Goal: Information Seeking & Learning: Learn about a topic

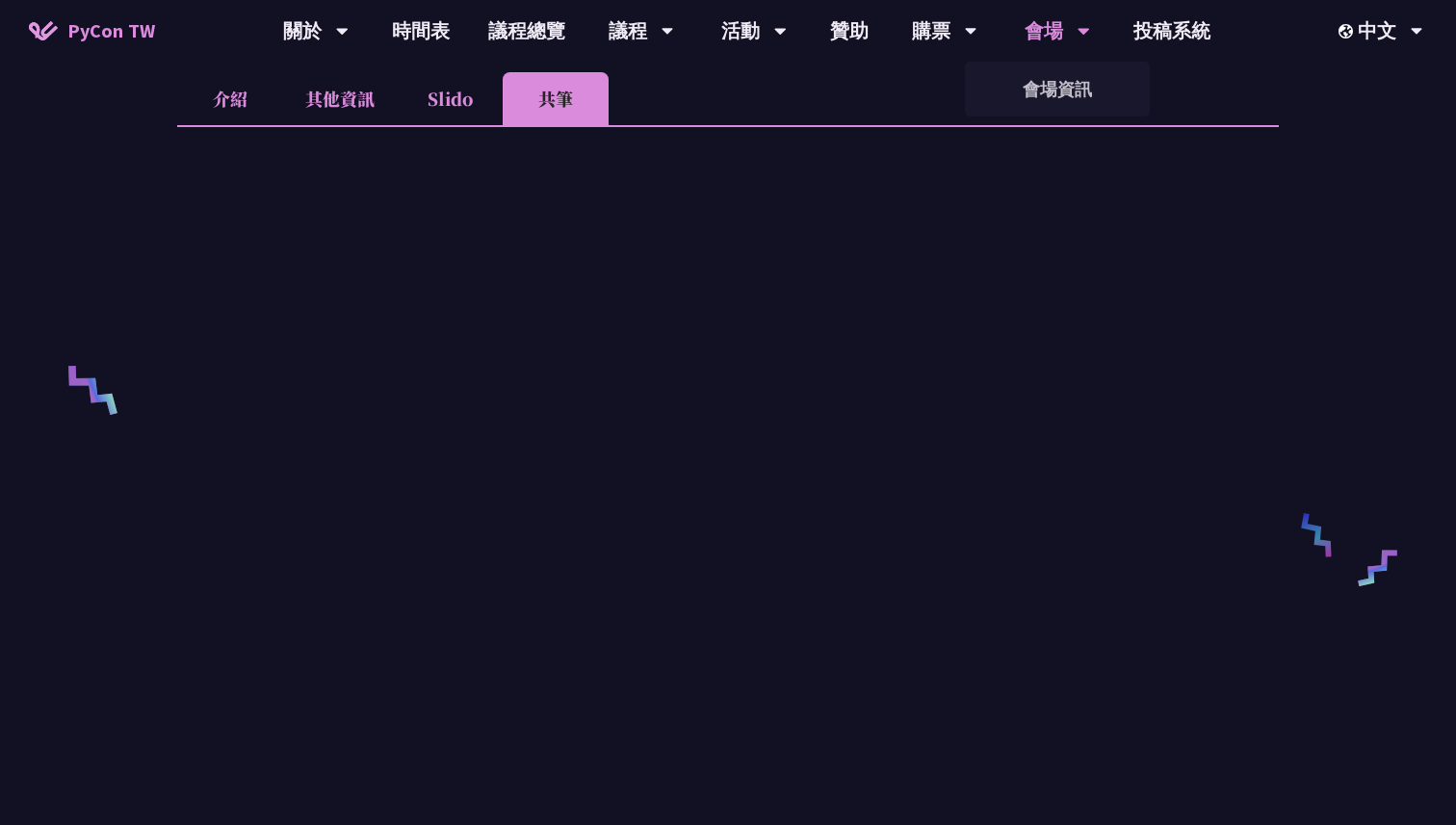
click at [1048, 30] on div "會場" at bounding box center [1057, 30] width 65 height 61
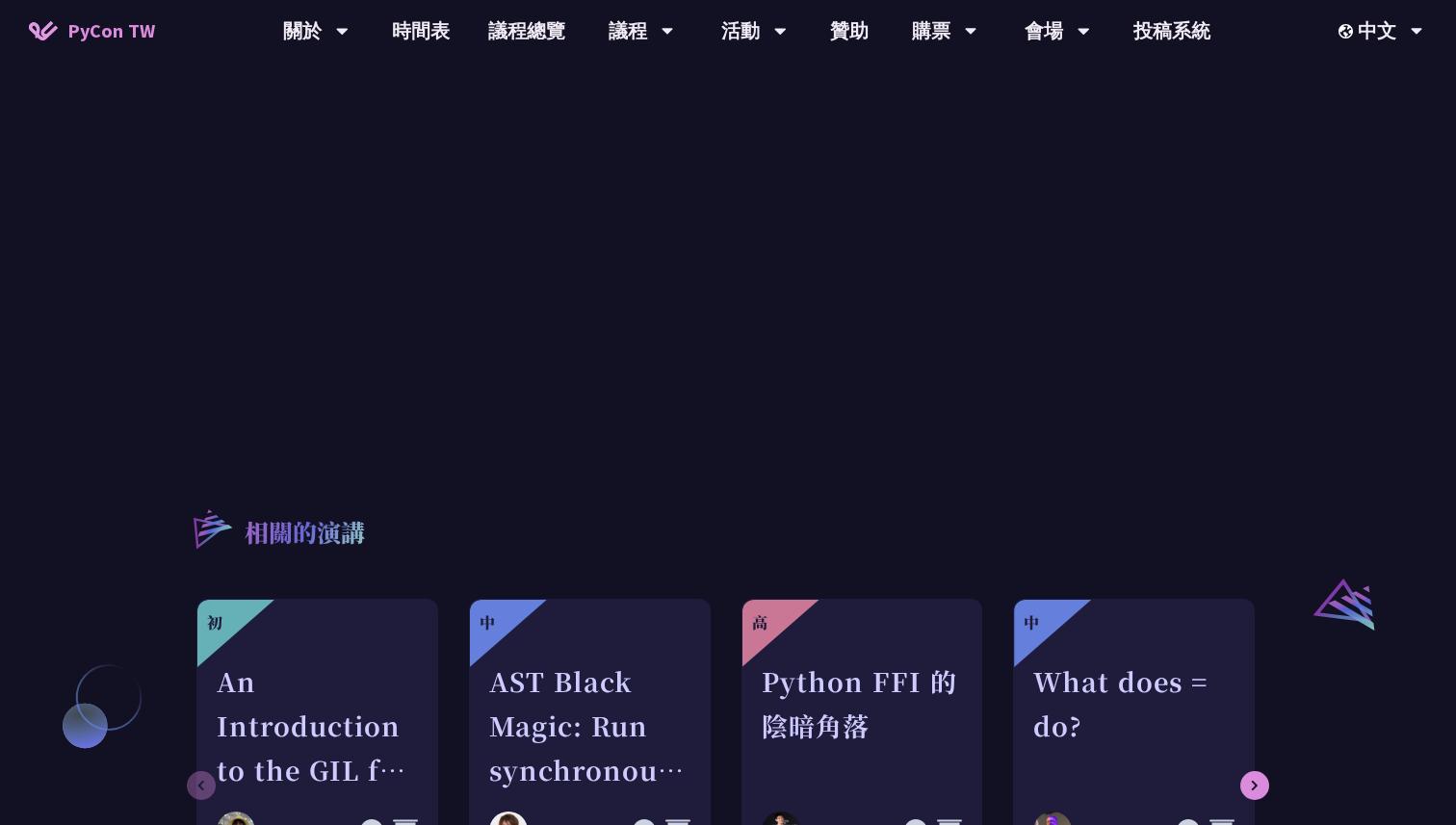
scroll to position [1379, 0]
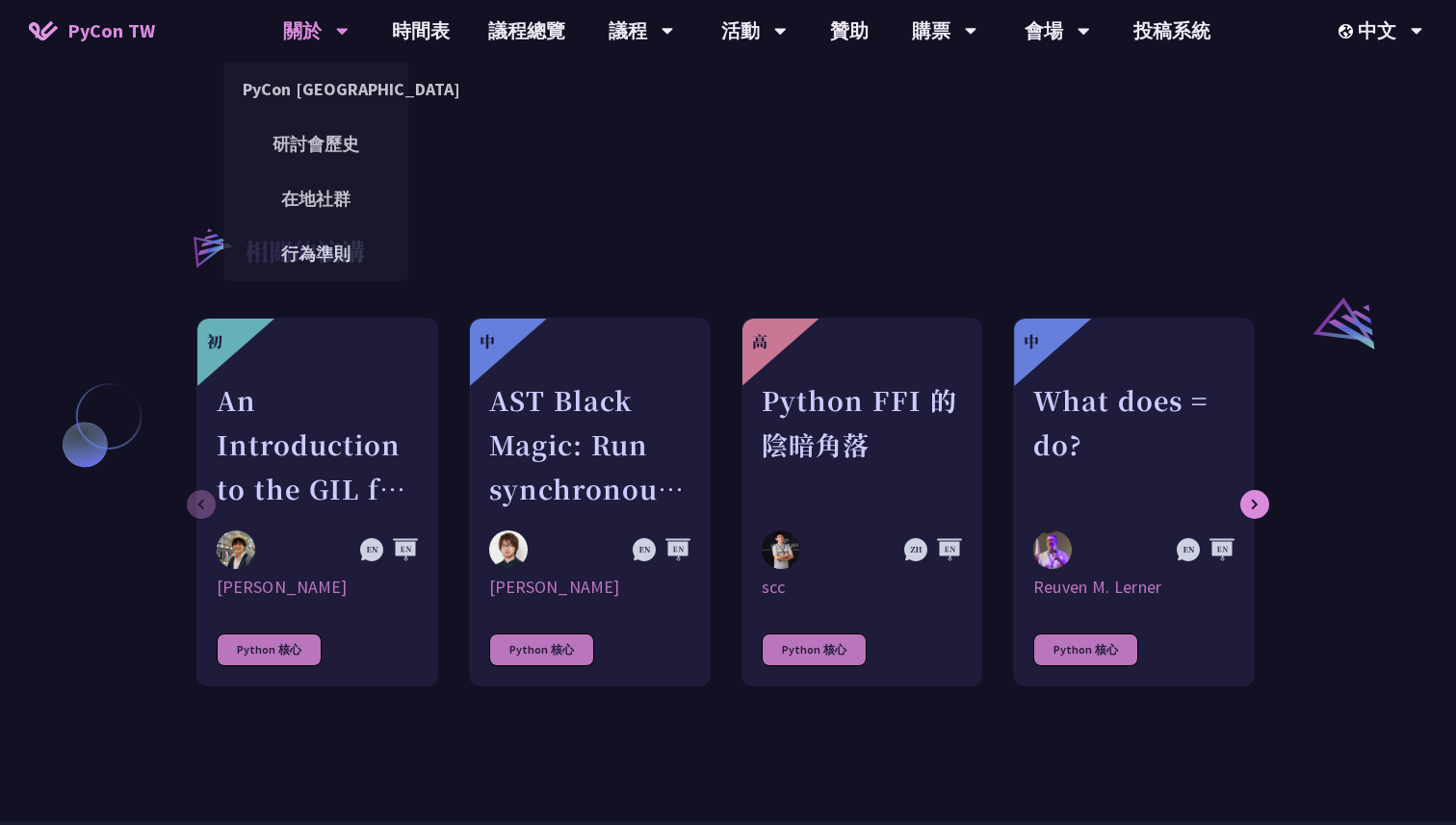
click at [323, 47] on div "關於" at bounding box center [315, 30] width 65 height 61
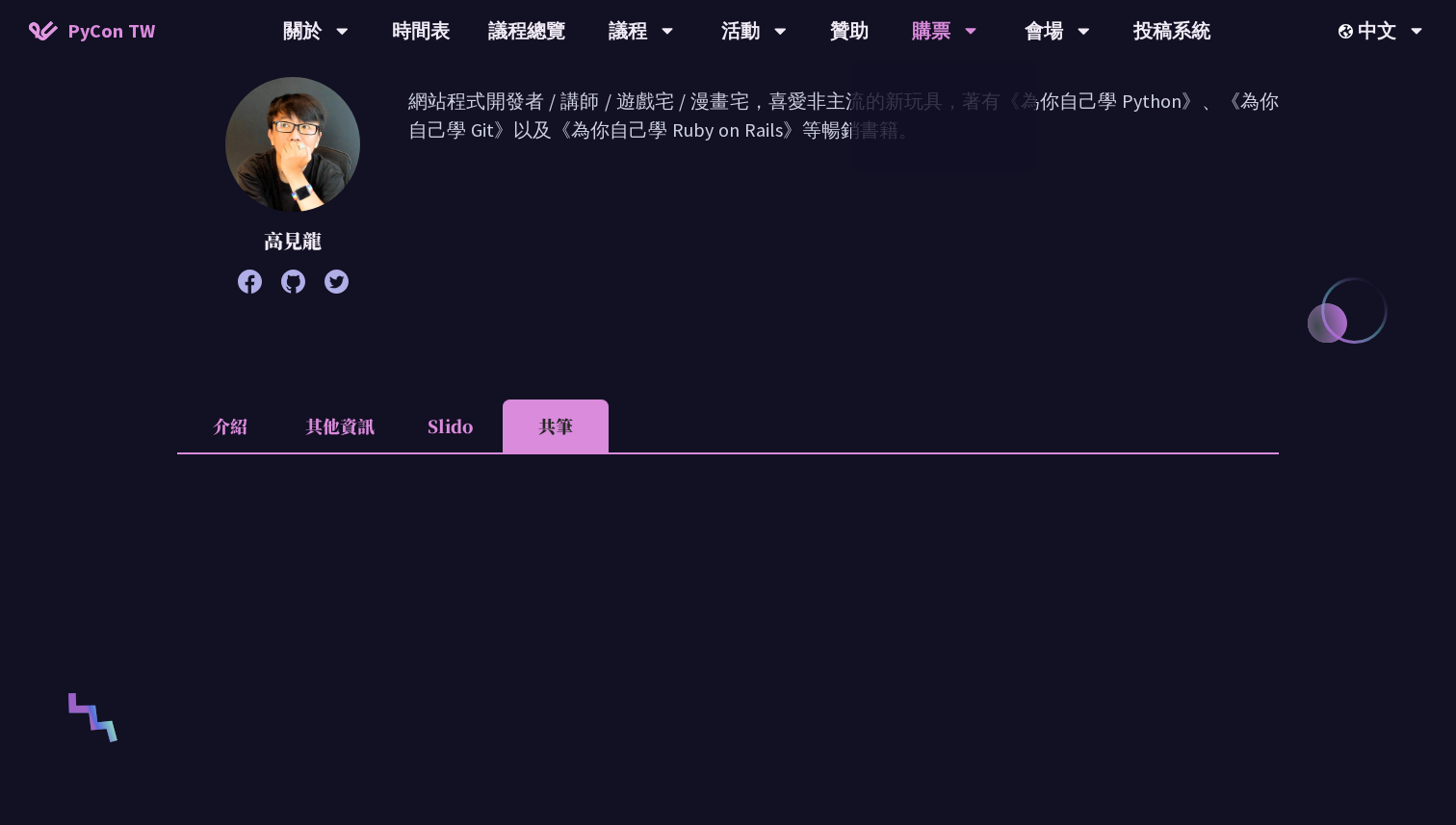
scroll to position [231, 0]
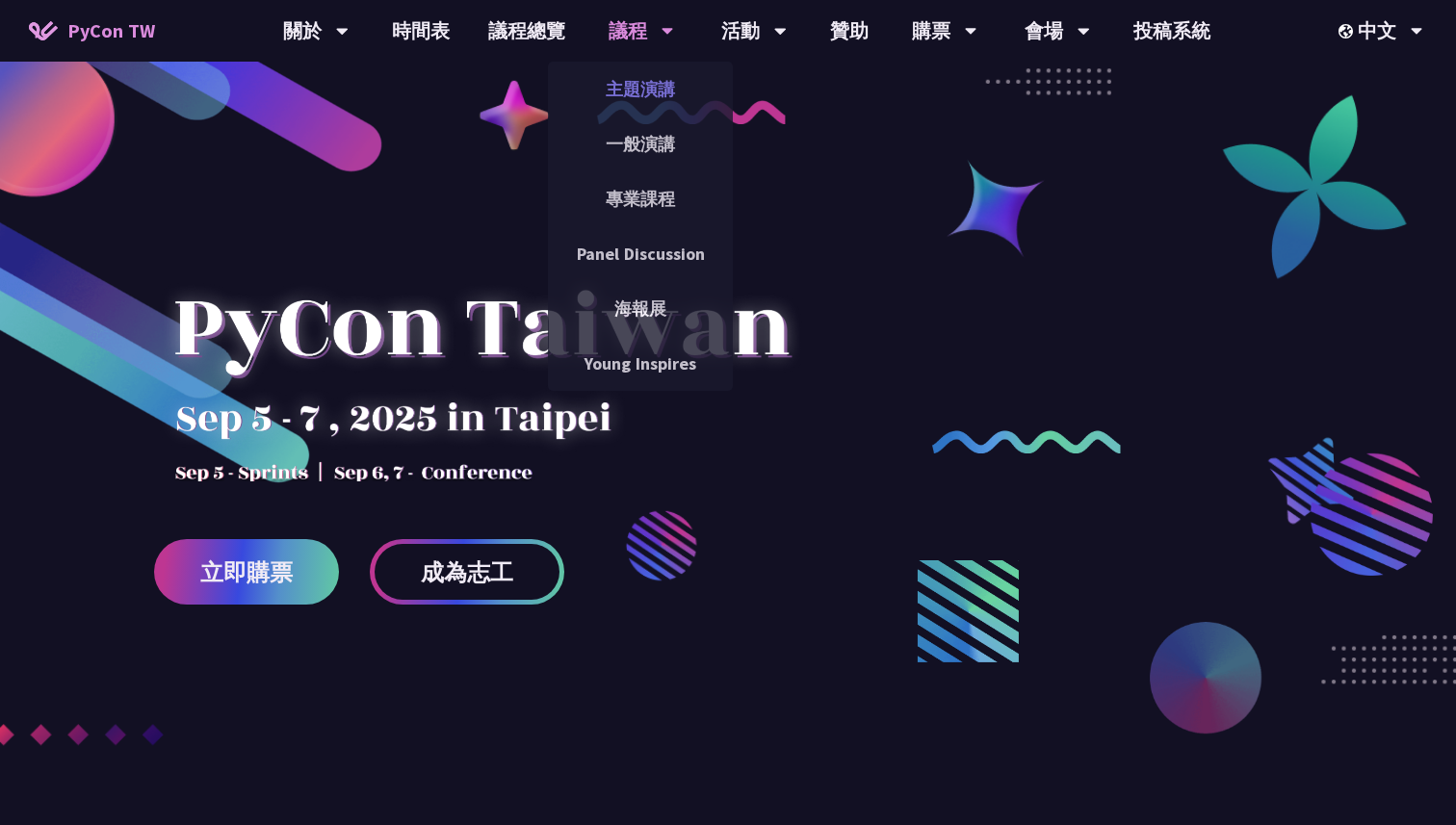
click at [647, 94] on link "主題演講" at bounding box center [640, 88] width 185 height 46
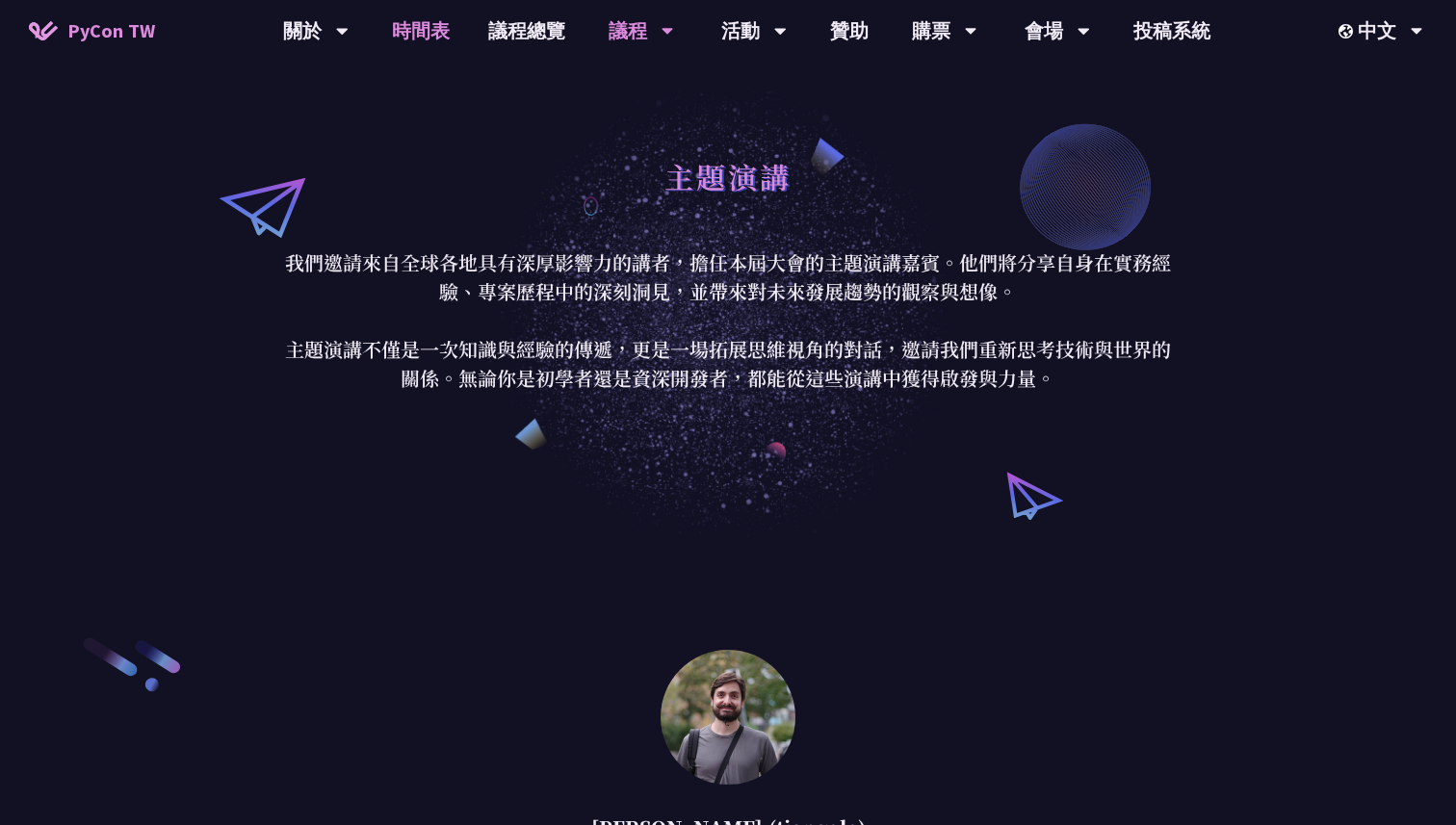
click at [444, 30] on link "時間表" at bounding box center [421, 30] width 96 height 61
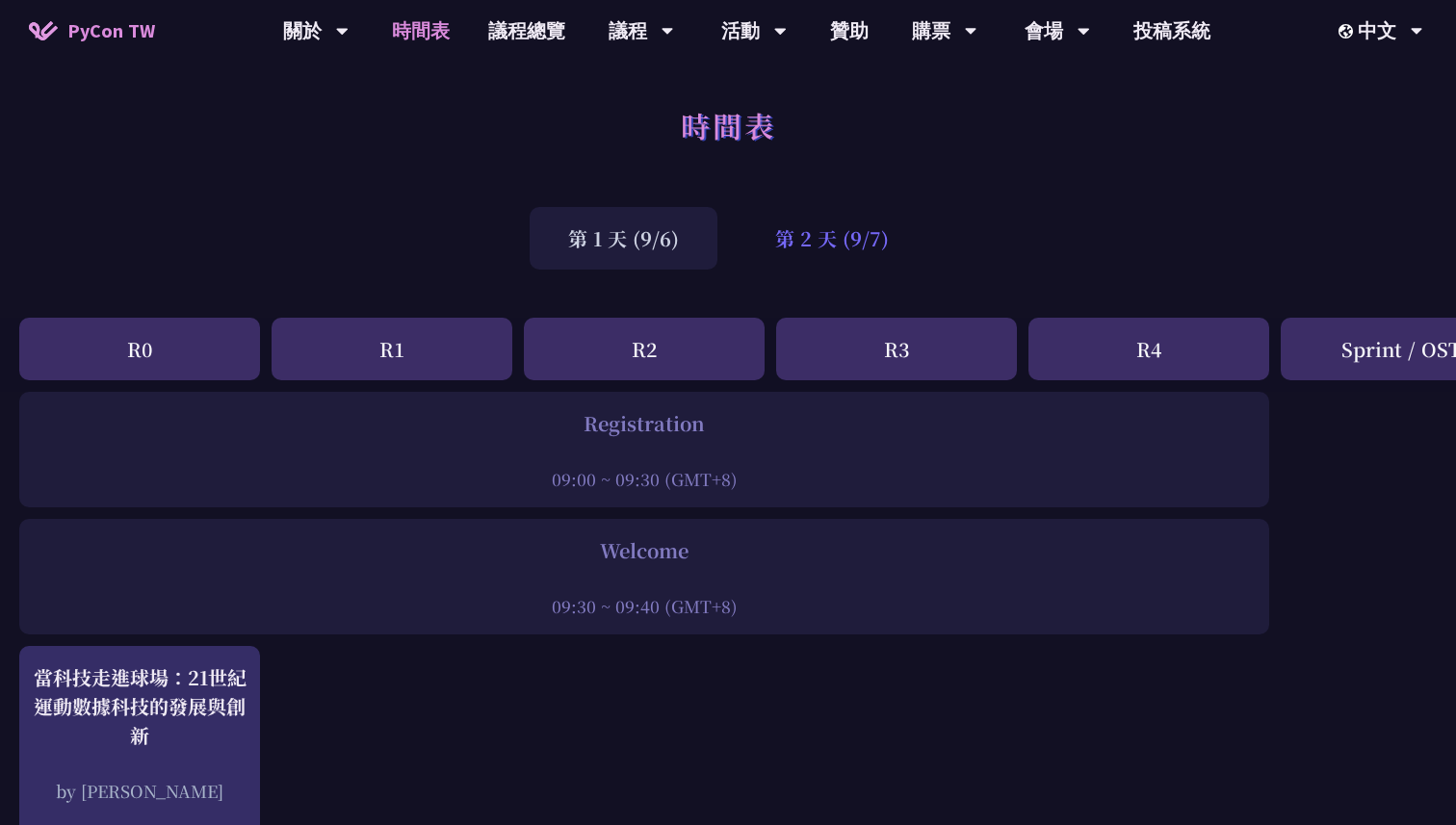
click at [849, 224] on div "第 2 天 (9/7)" at bounding box center [831, 238] width 190 height 62
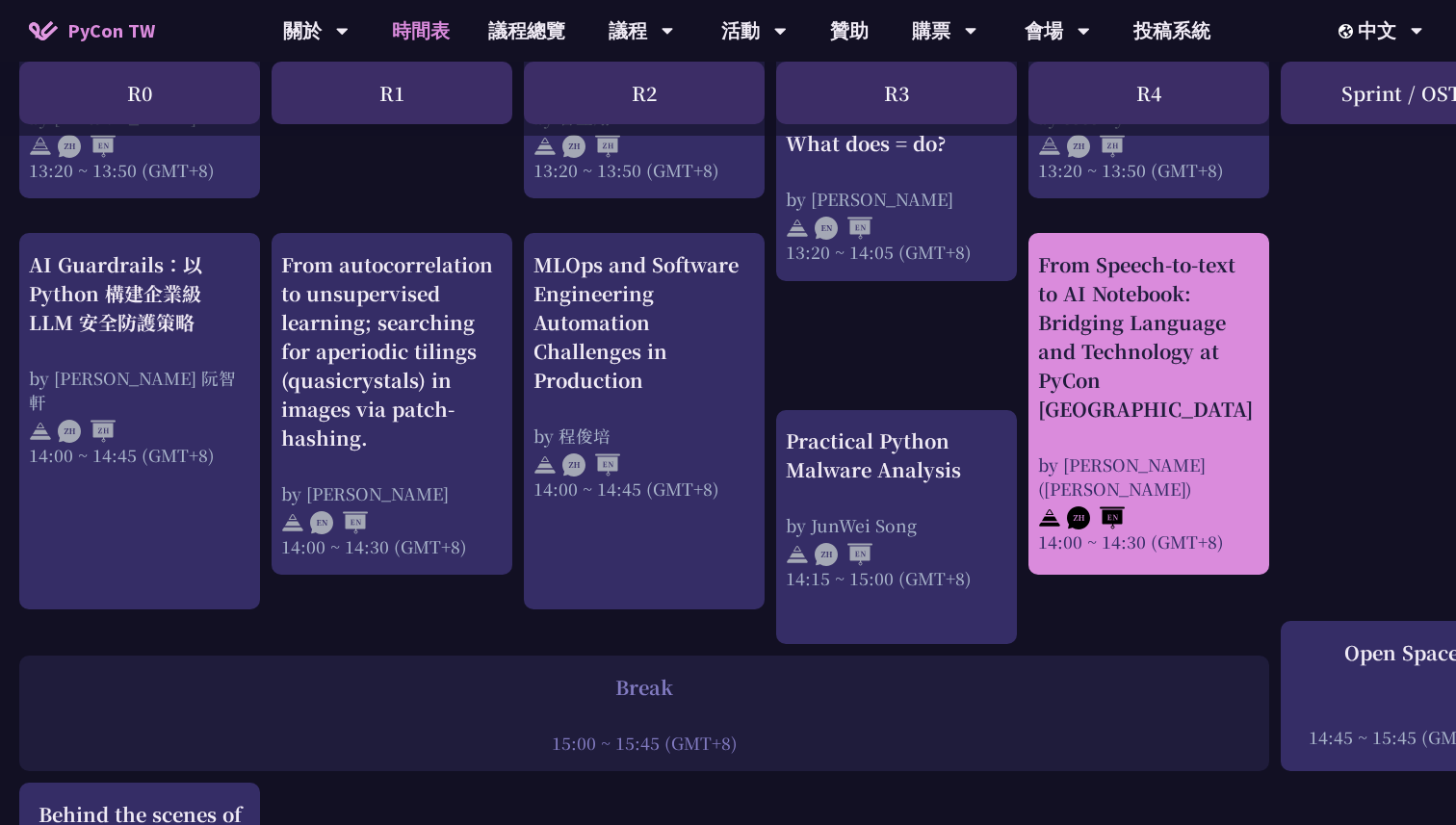
scroll to position [1874, 0]
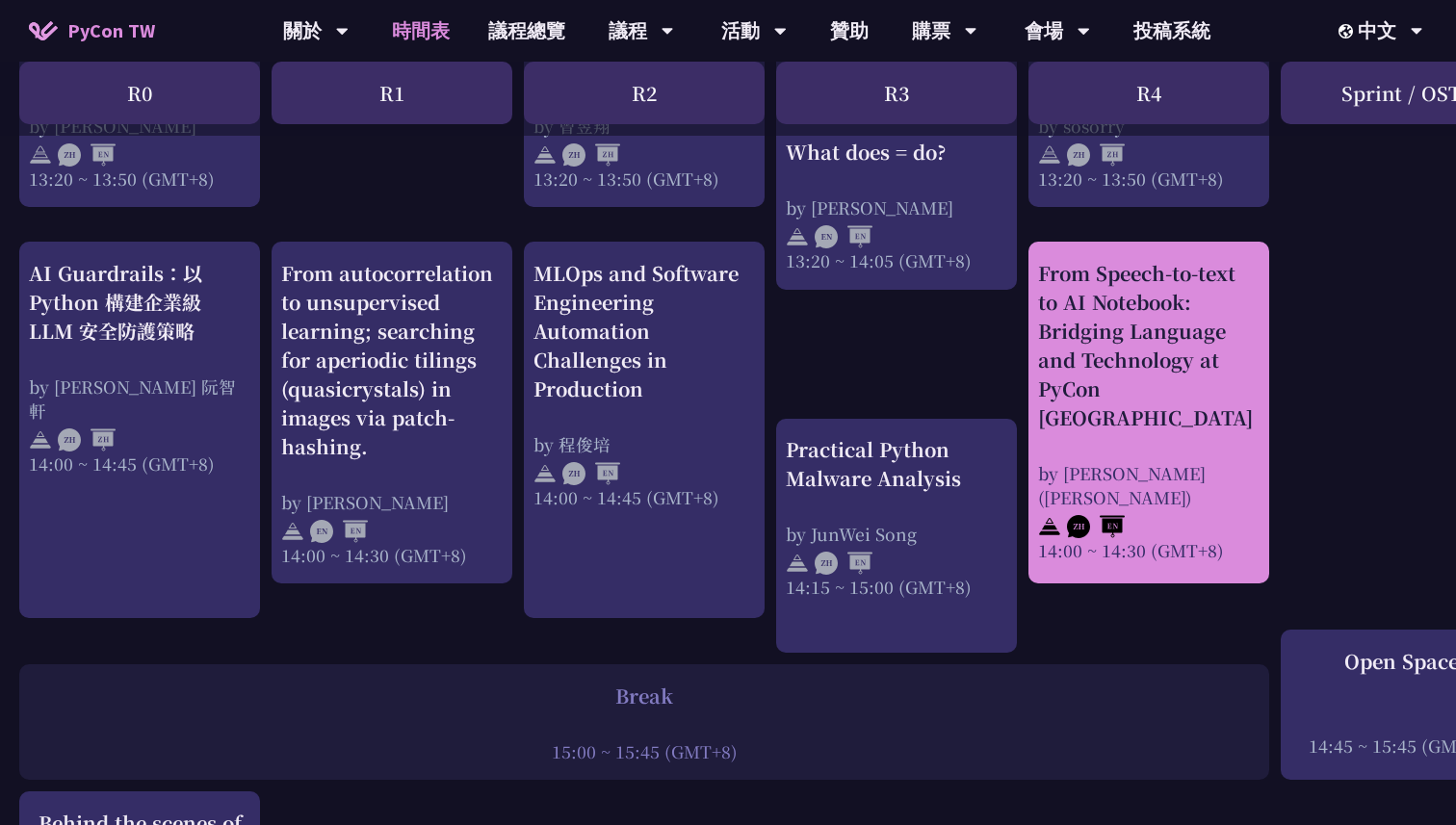
click at [1117, 309] on div "From Speech-to-text to AI Notebook: Bridging Language and Technology at PyCon […" at bounding box center [1148, 346] width 221 height 173
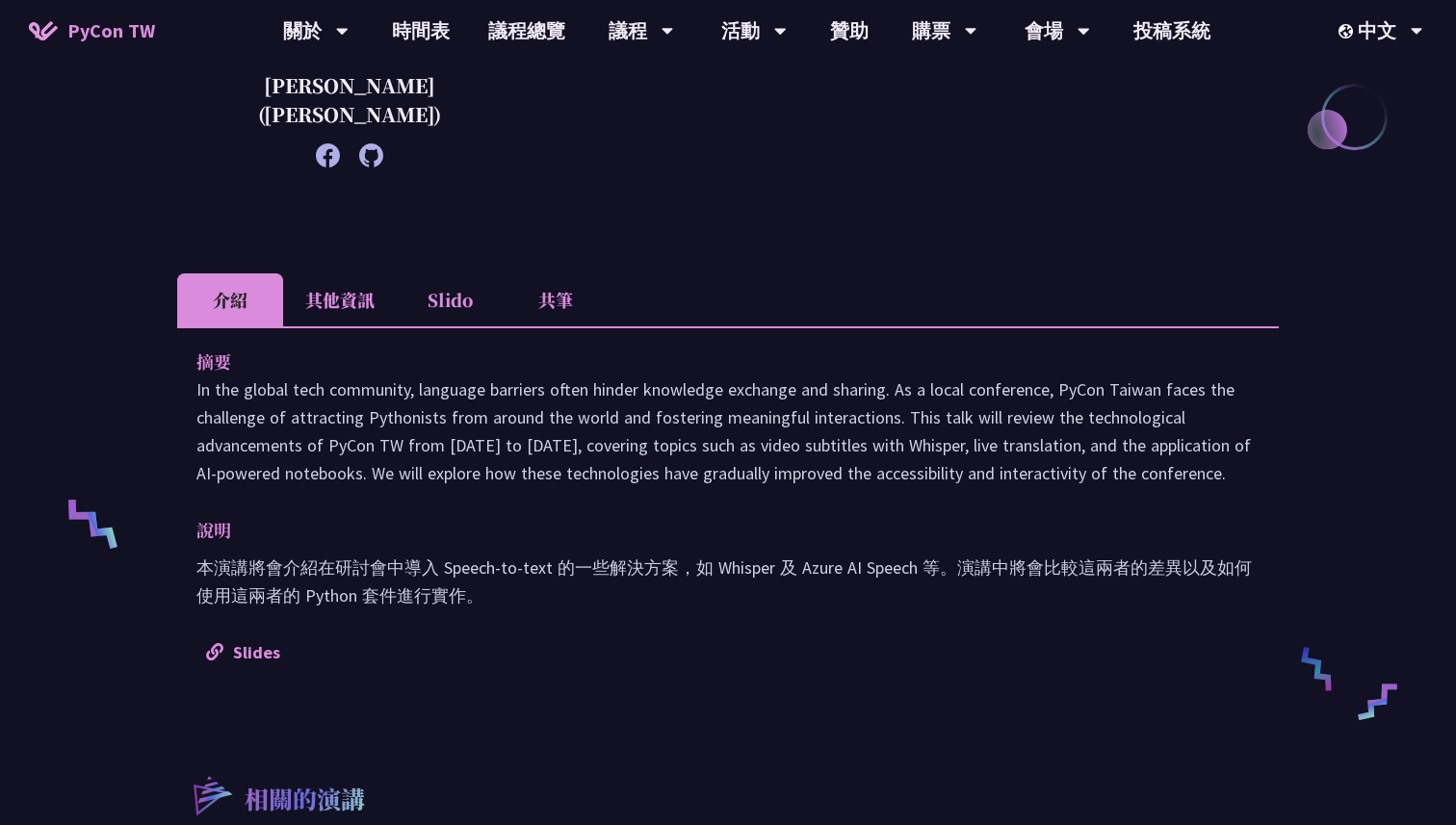
scroll to position [605, 0]
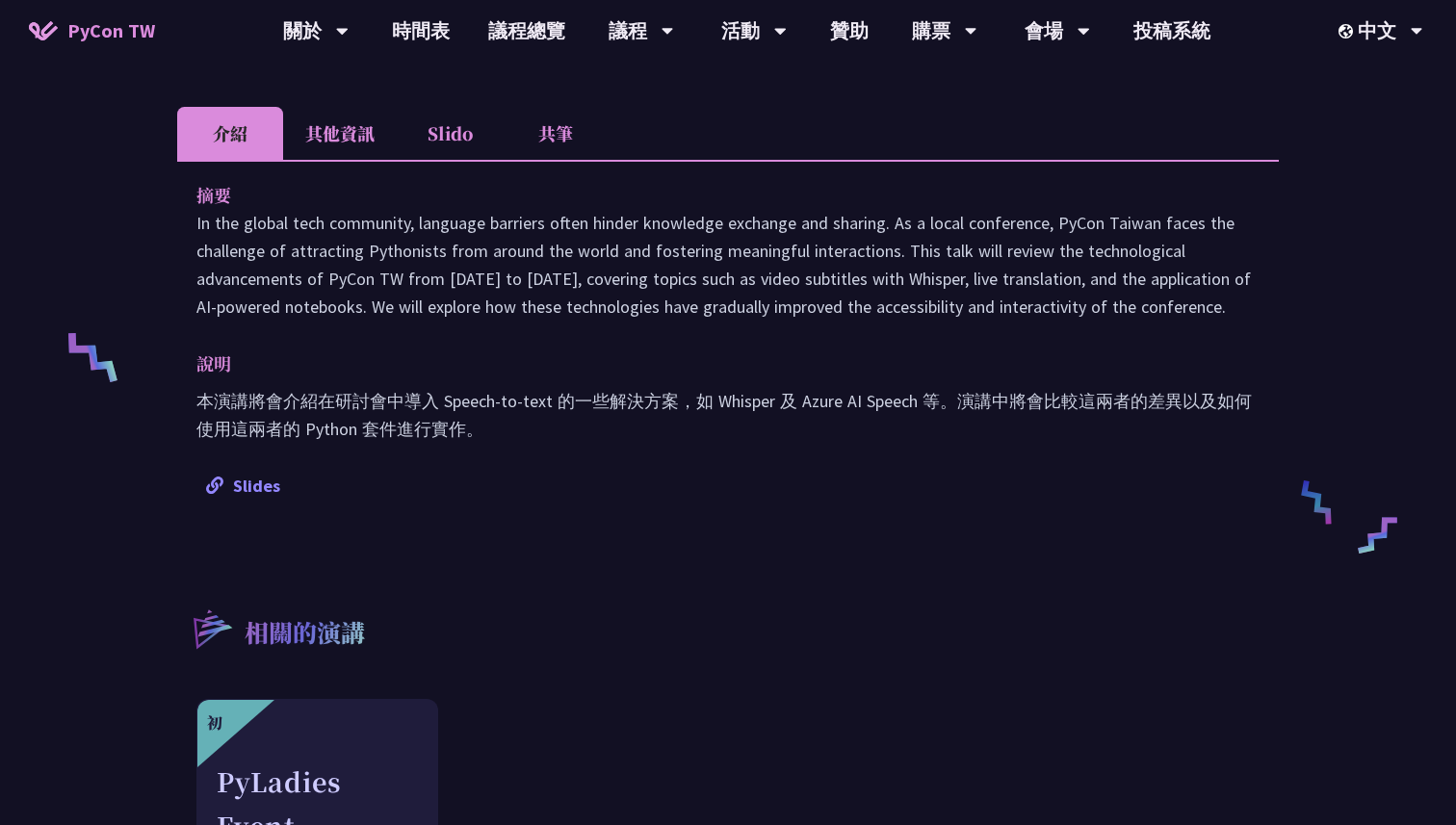
click at [266, 482] on link "Slides" at bounding box center [243, 486] width 74 height 22
click at [559, 145] on li "共筆" at bounding box center [555, 133] width 106 height 53
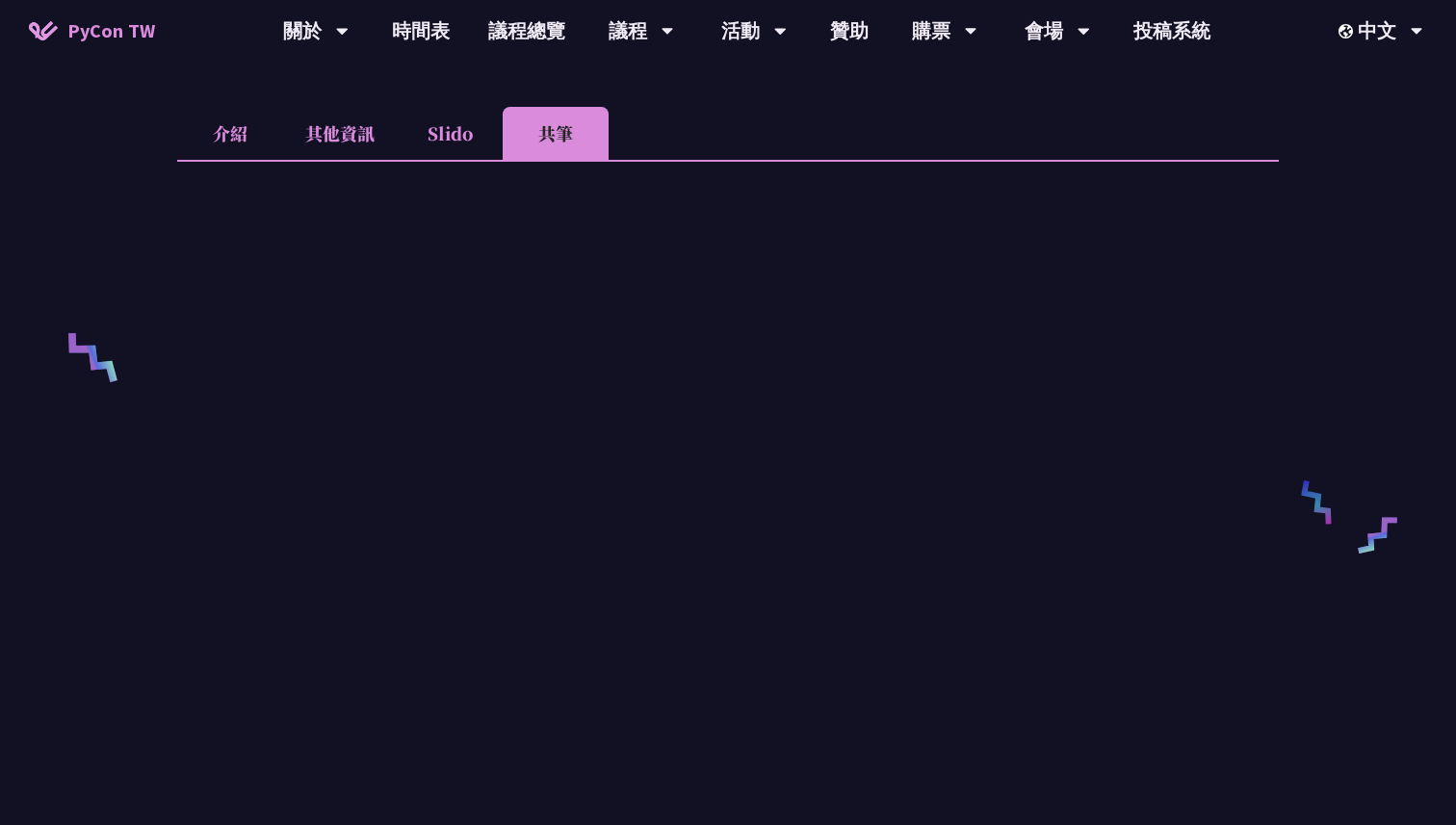
click at [328, 145] on li "其他資訊" at bounding box center [339, 133] width 114 height 53
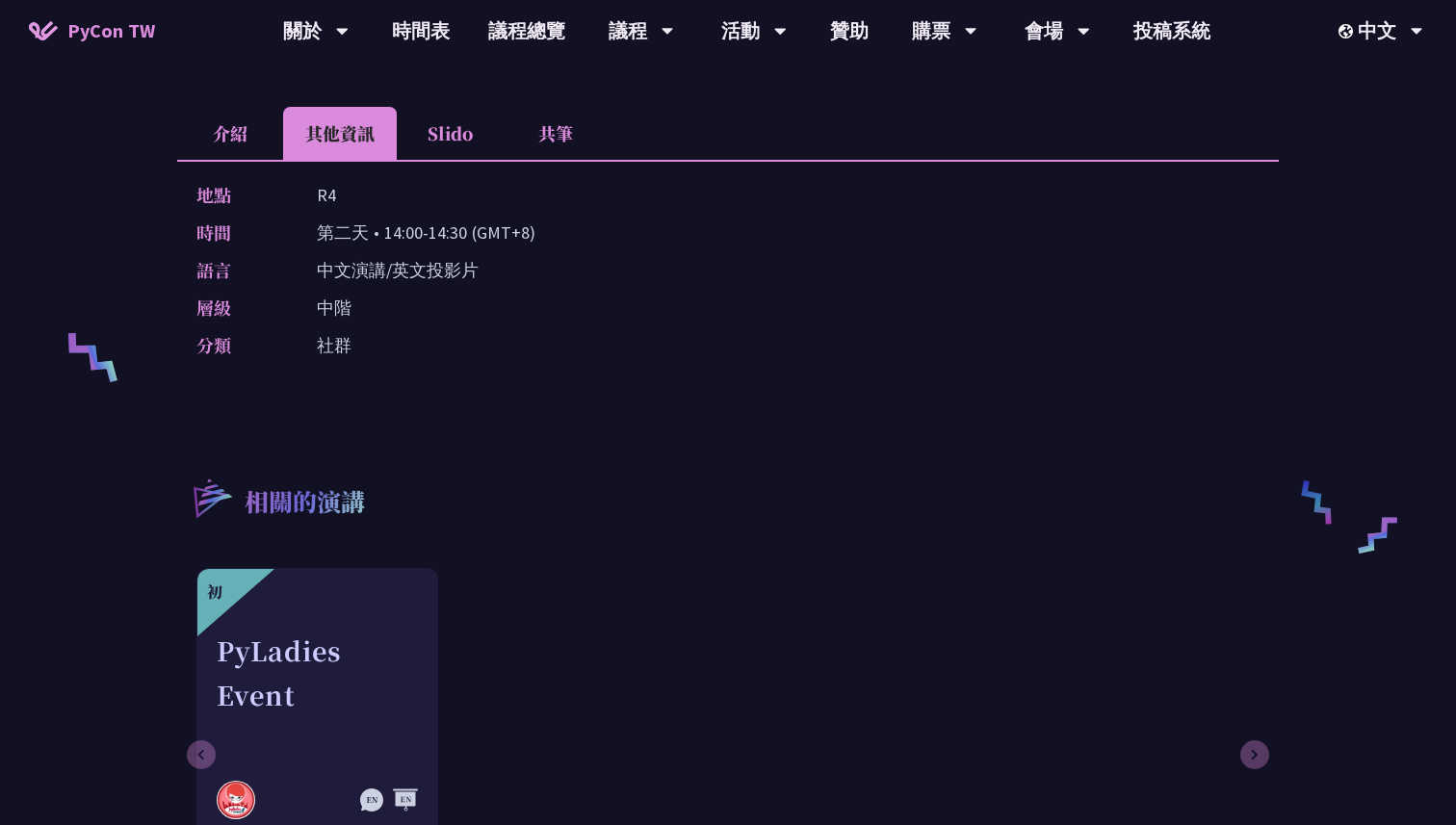
click at [238, 131] on li "介紹" at bounding box center [229, 133] width 106 height 53
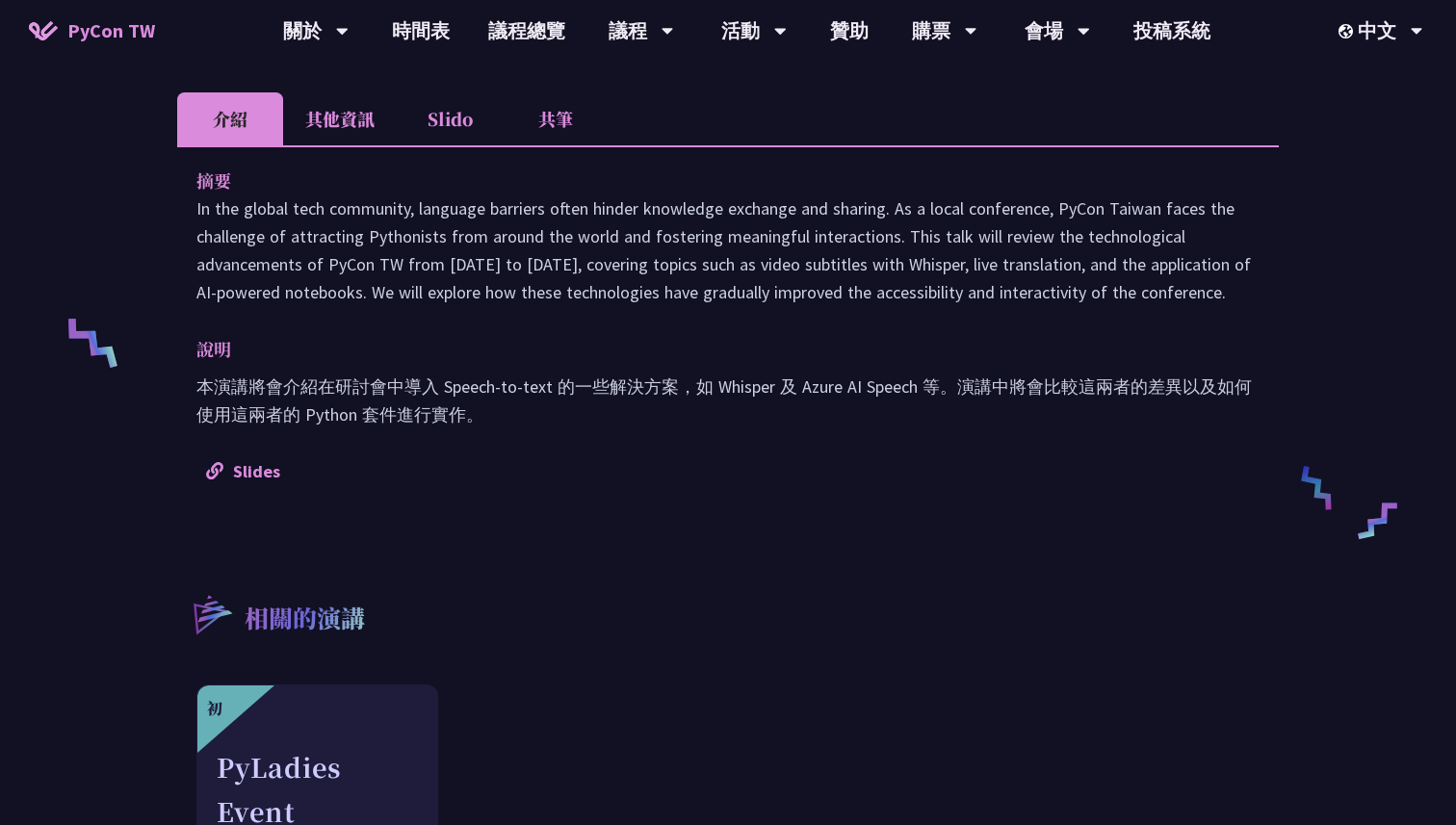
scroll to position [615, 0]
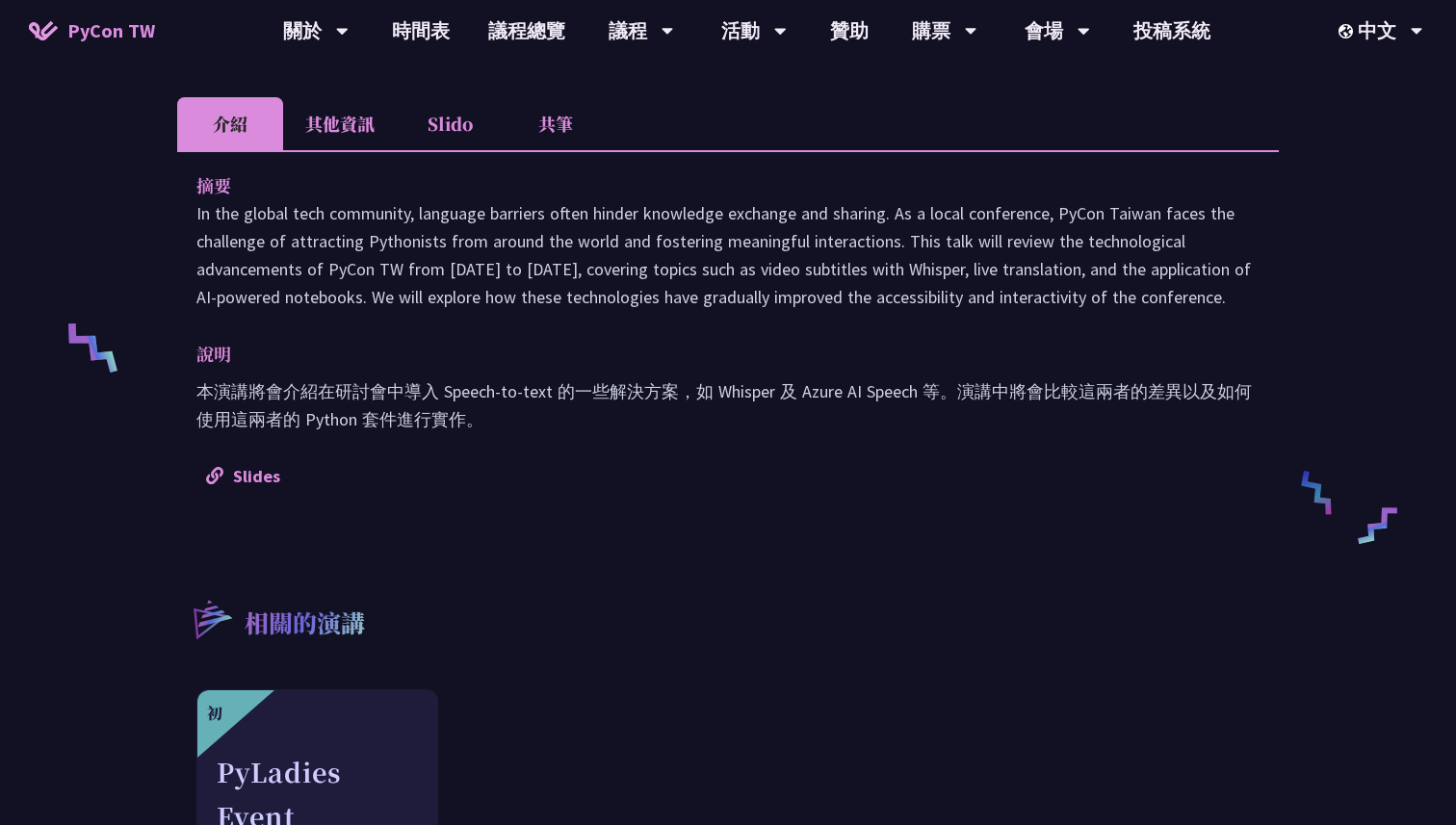
click at [487, 454] on div "摘要 In the global tech community, language barriers often hinder knowledge excha…" at bounding box center [728, 330] width 1101 height 360
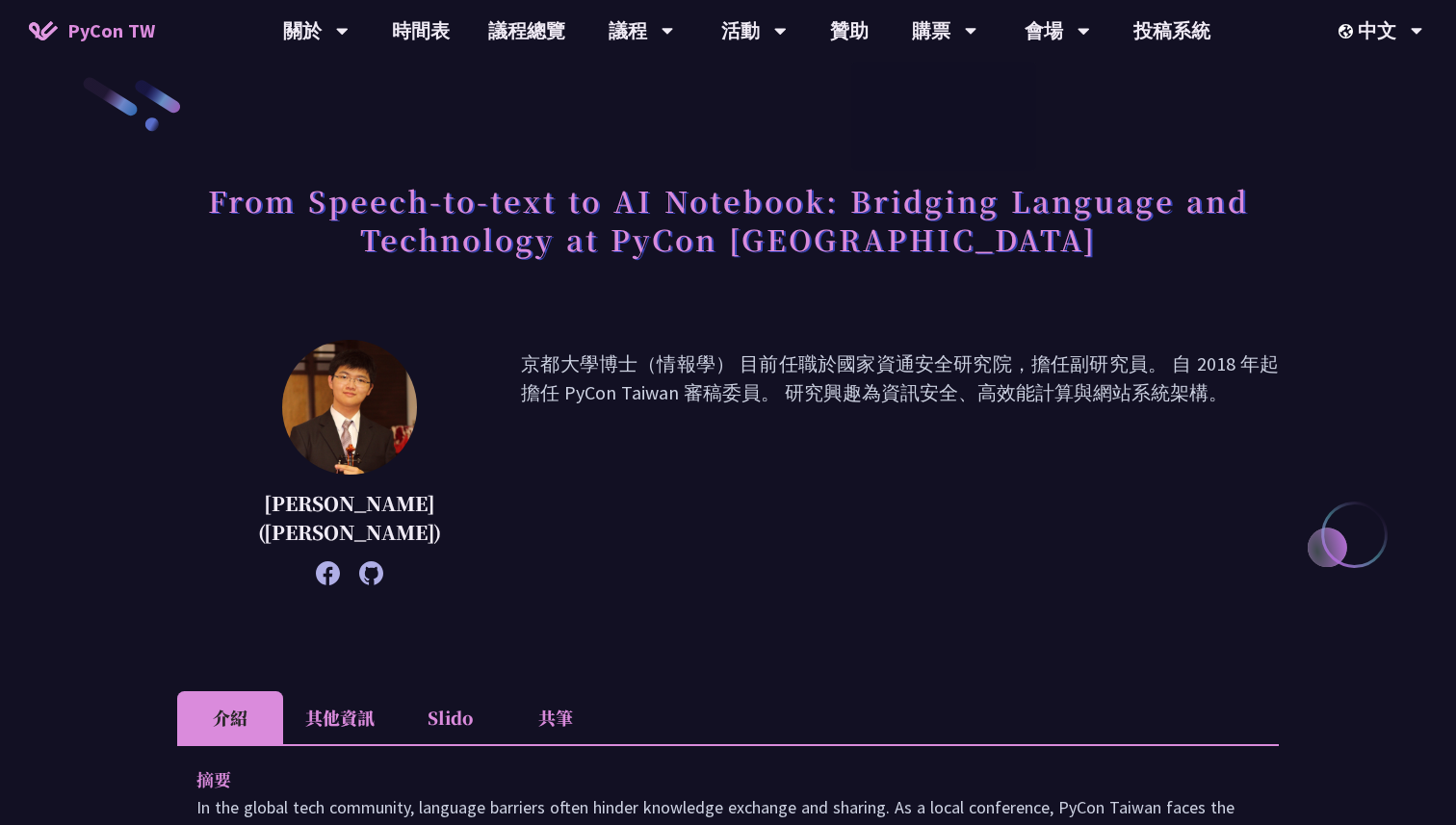
scroll to position [0, 0]
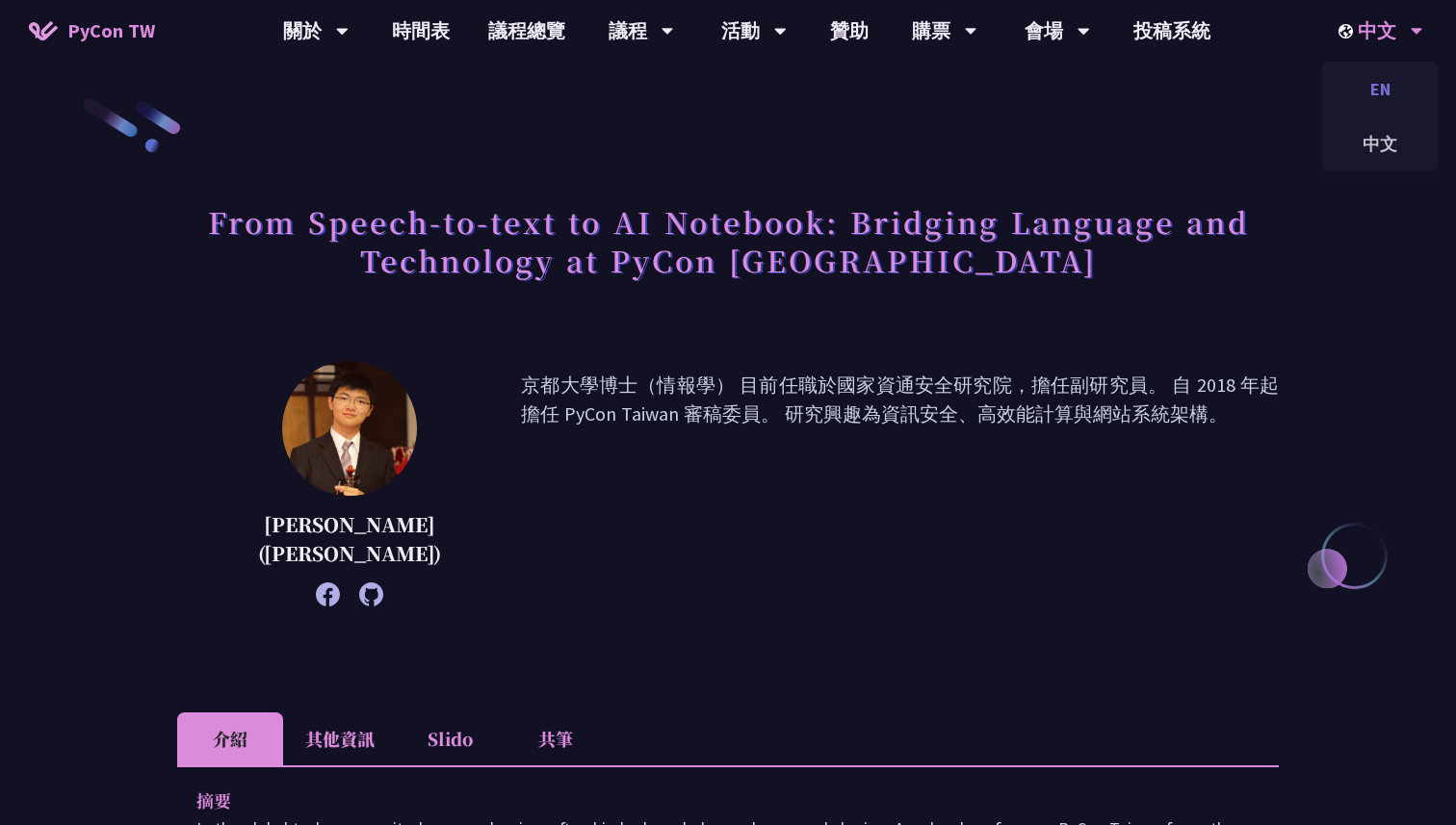
click at [1364, 100] on div "EN" at bounding box center [1379, 88] width 116 height 46
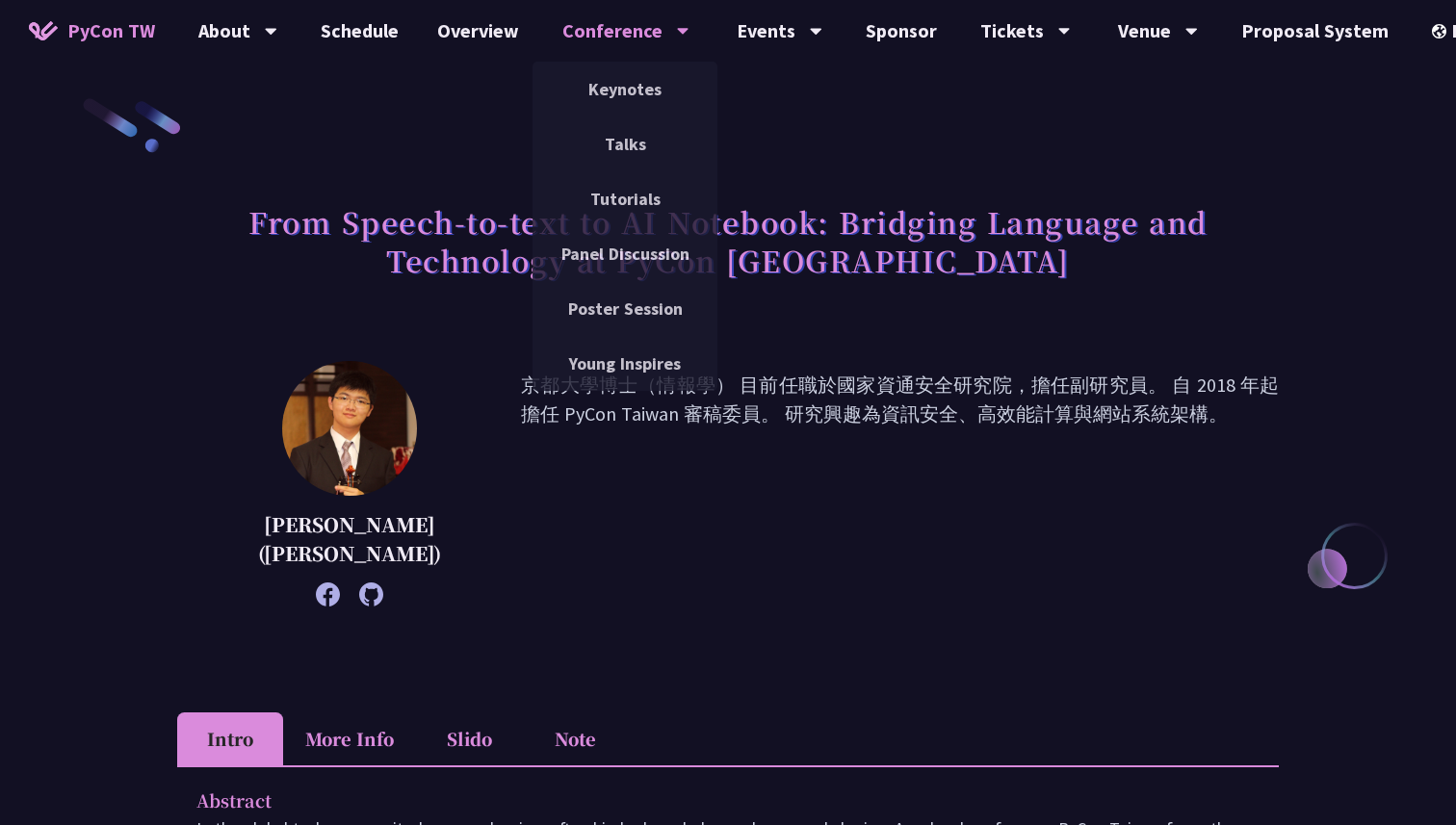
scroll to position [6, 0]
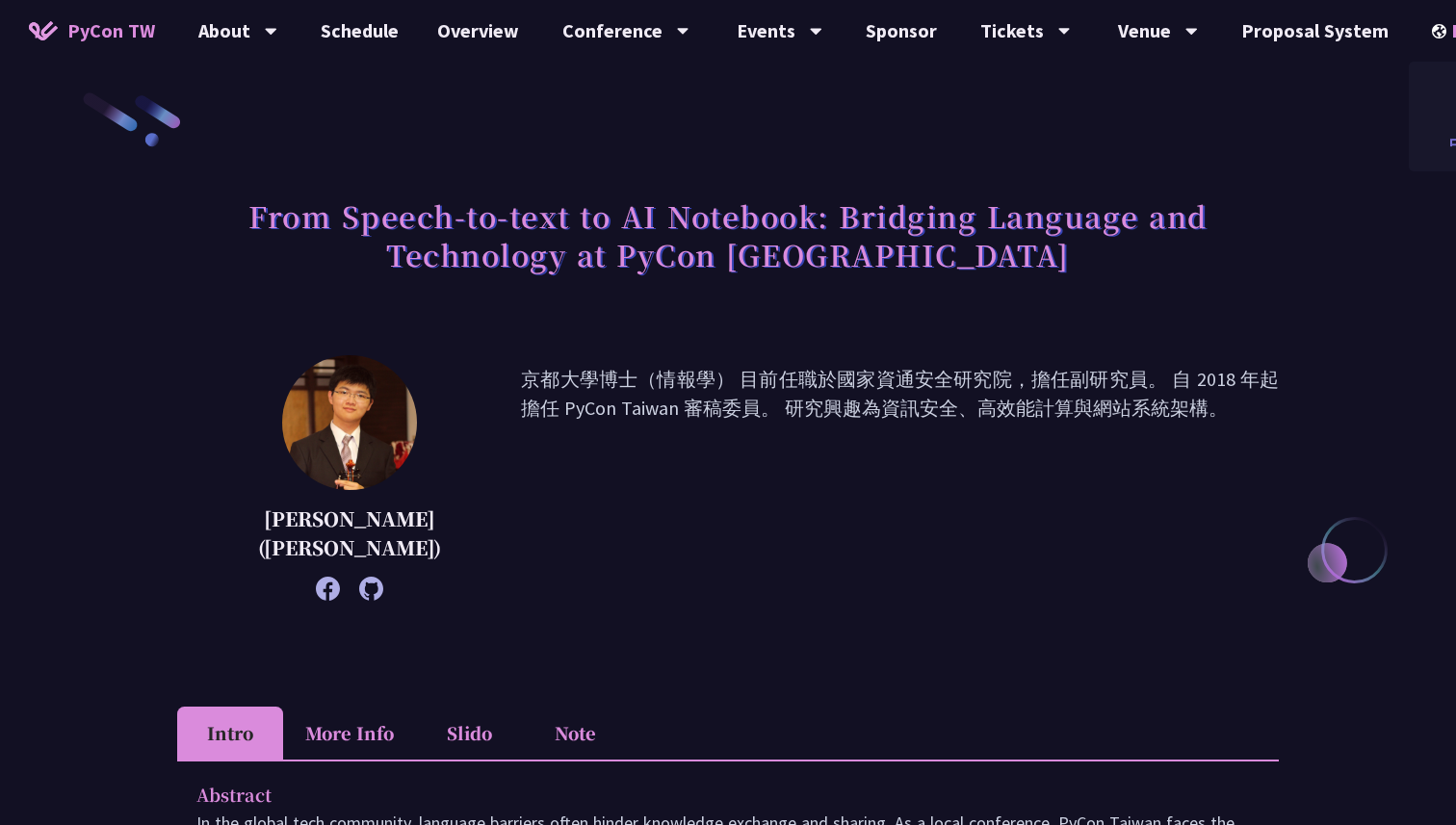
click at [1432, 148] on div "中文" at bounding box center [1466, 144] width 116 height 46
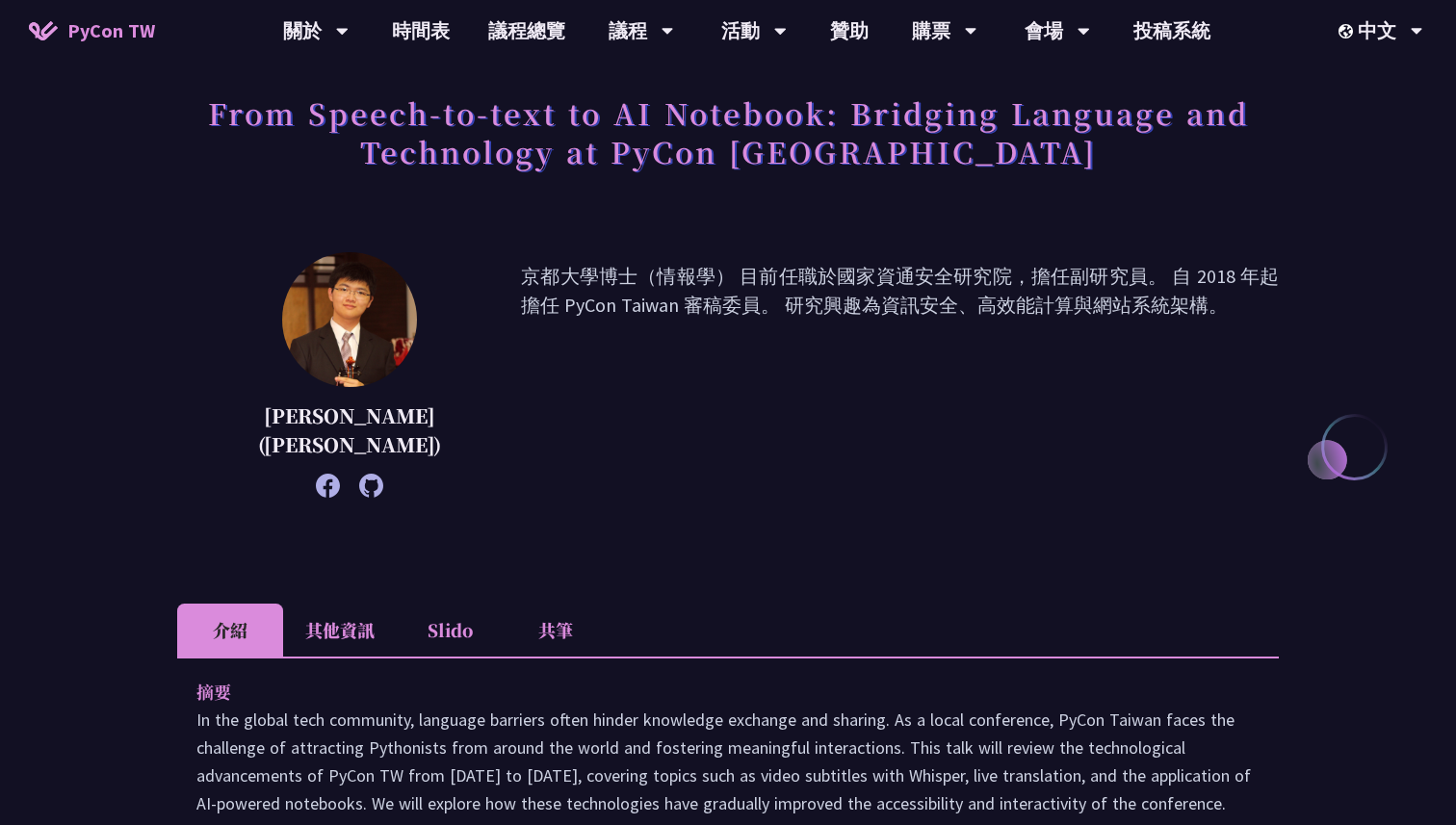
scroll to position [70, 0]
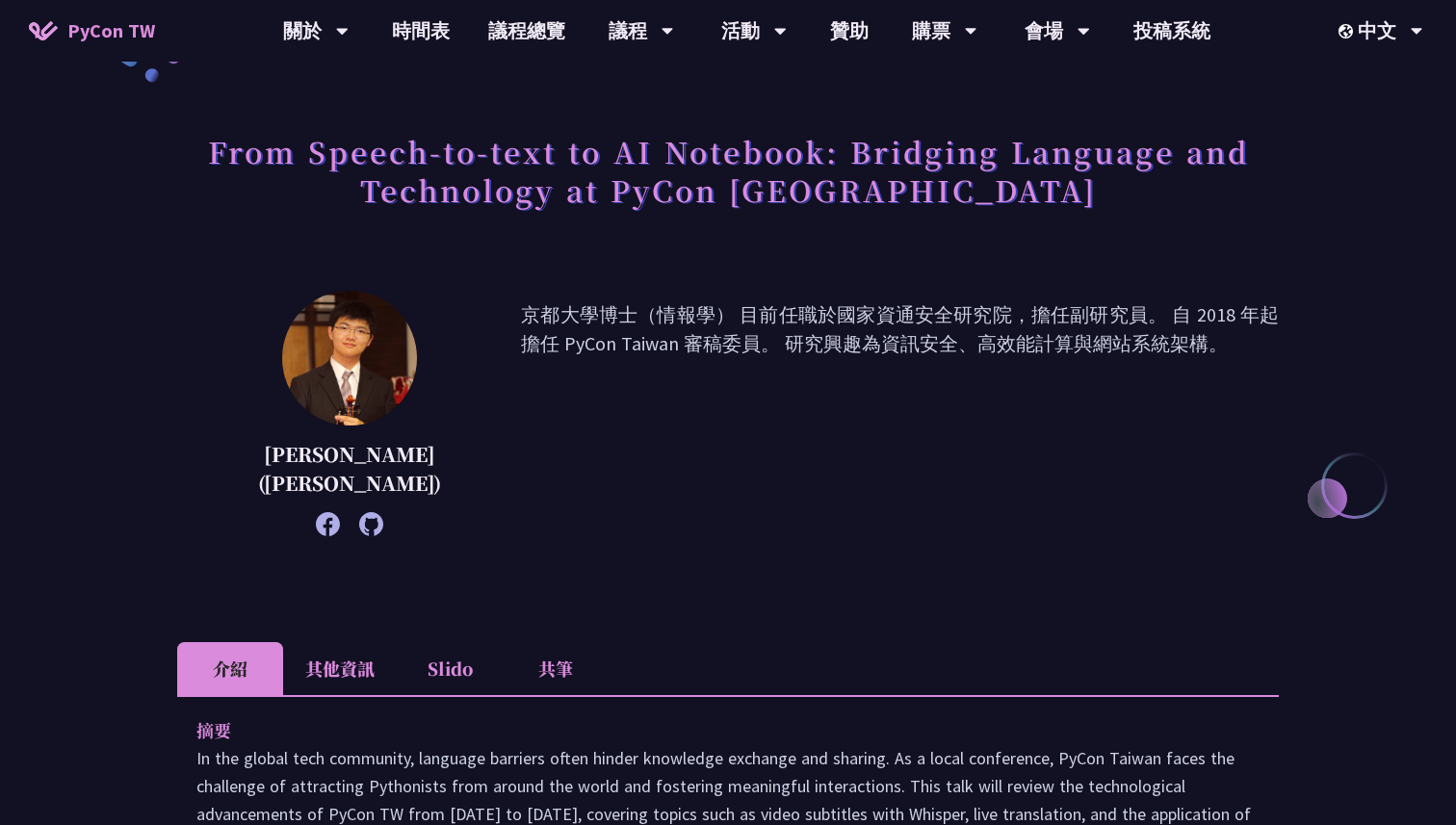
click at [450, 672] on li "Slido" at bounding box center [449, 669] width 106 height 53
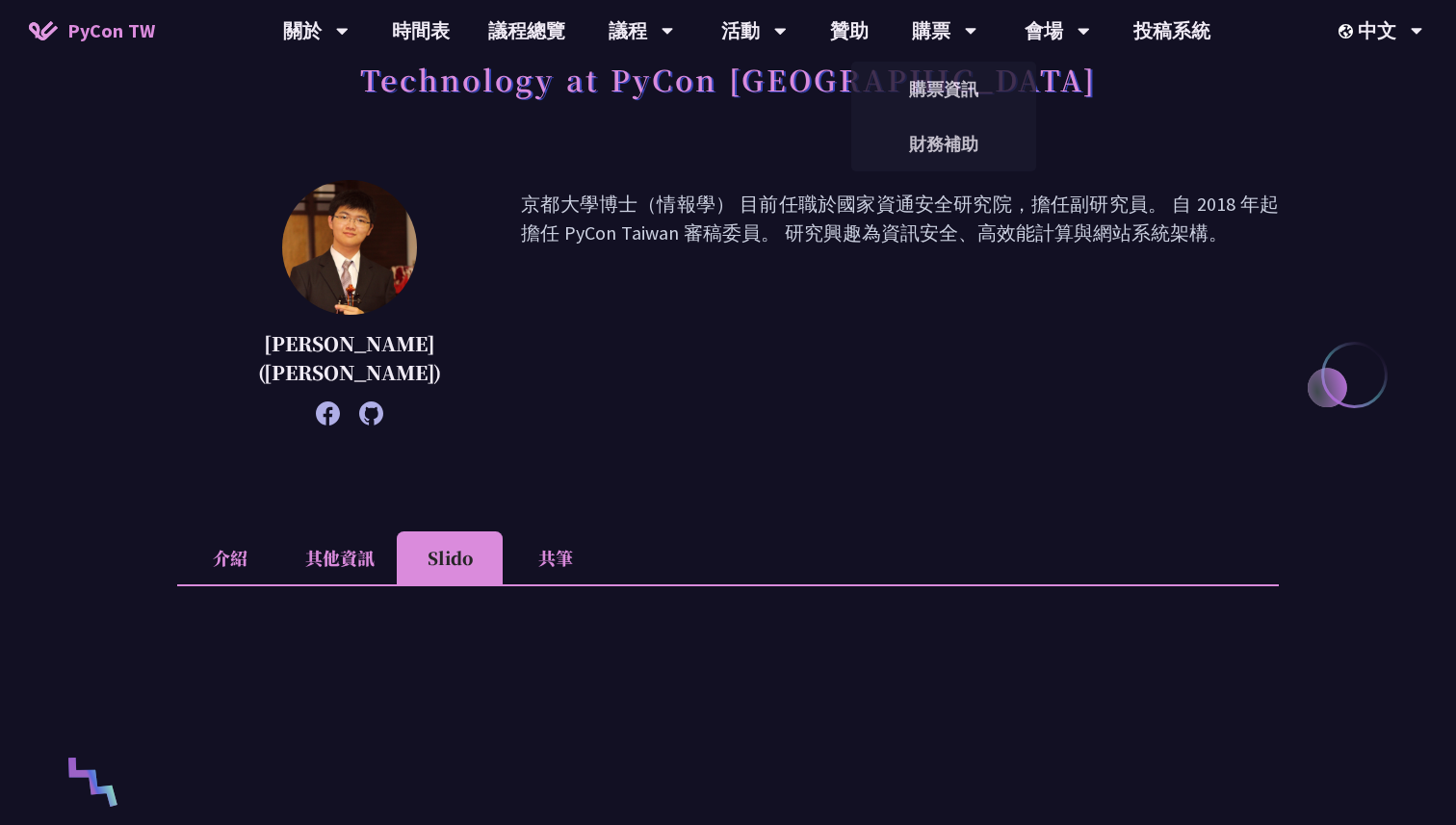
scroll to position [0, 0]
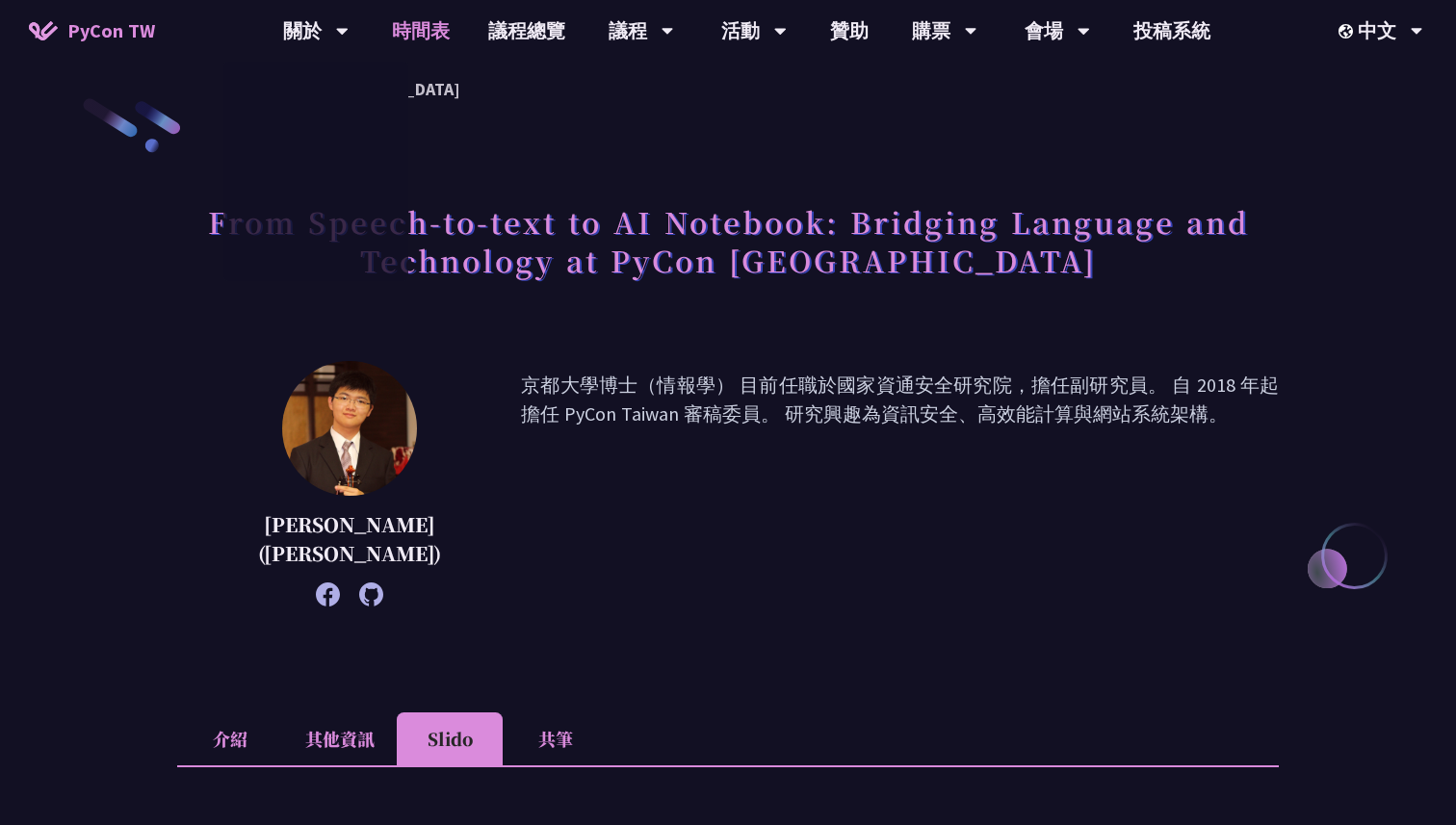
click at [440, 26] on link "時間表" at bounding box center [421, 30] width 96 height 61
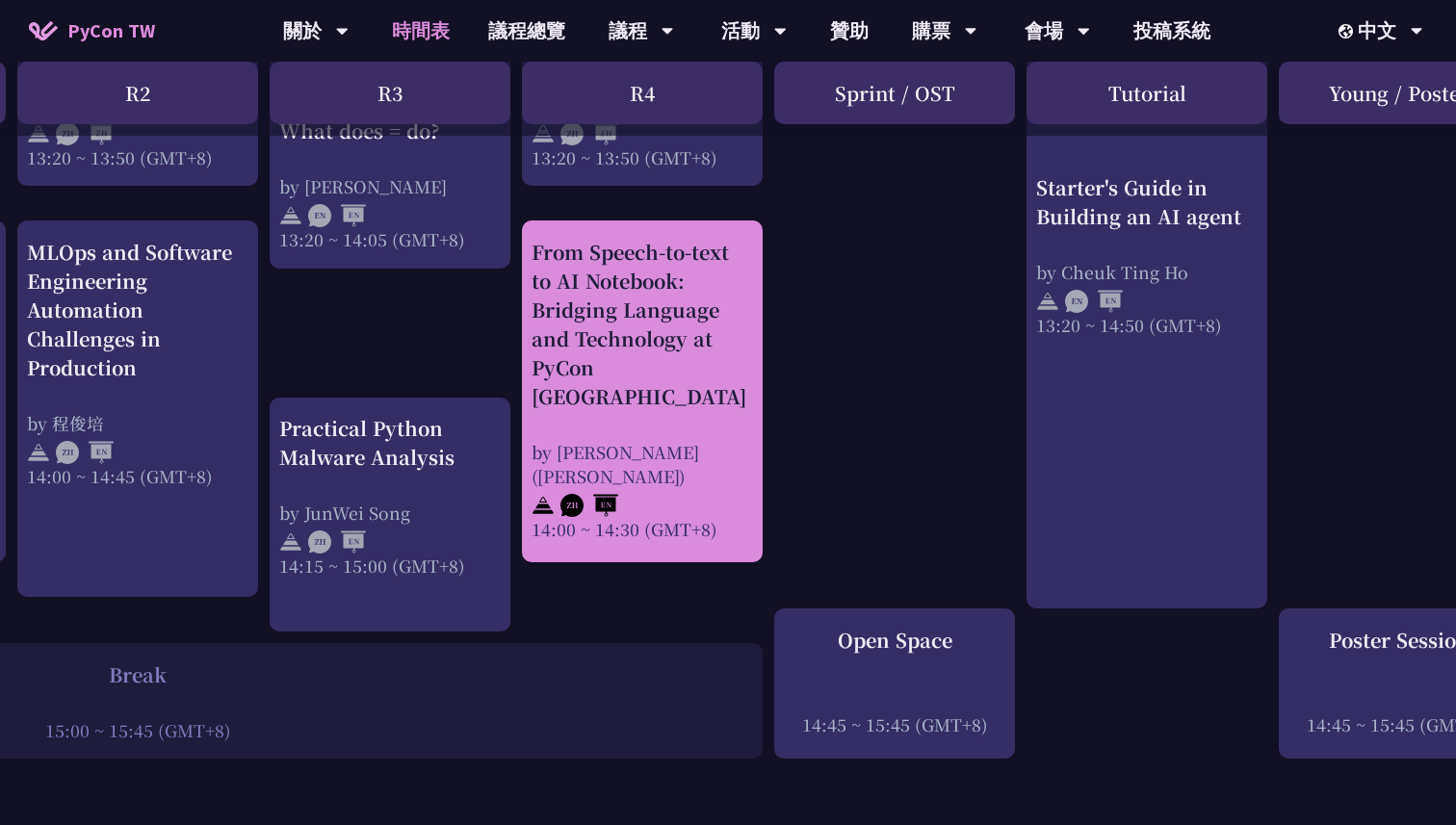
scroll to position [1896, 491]
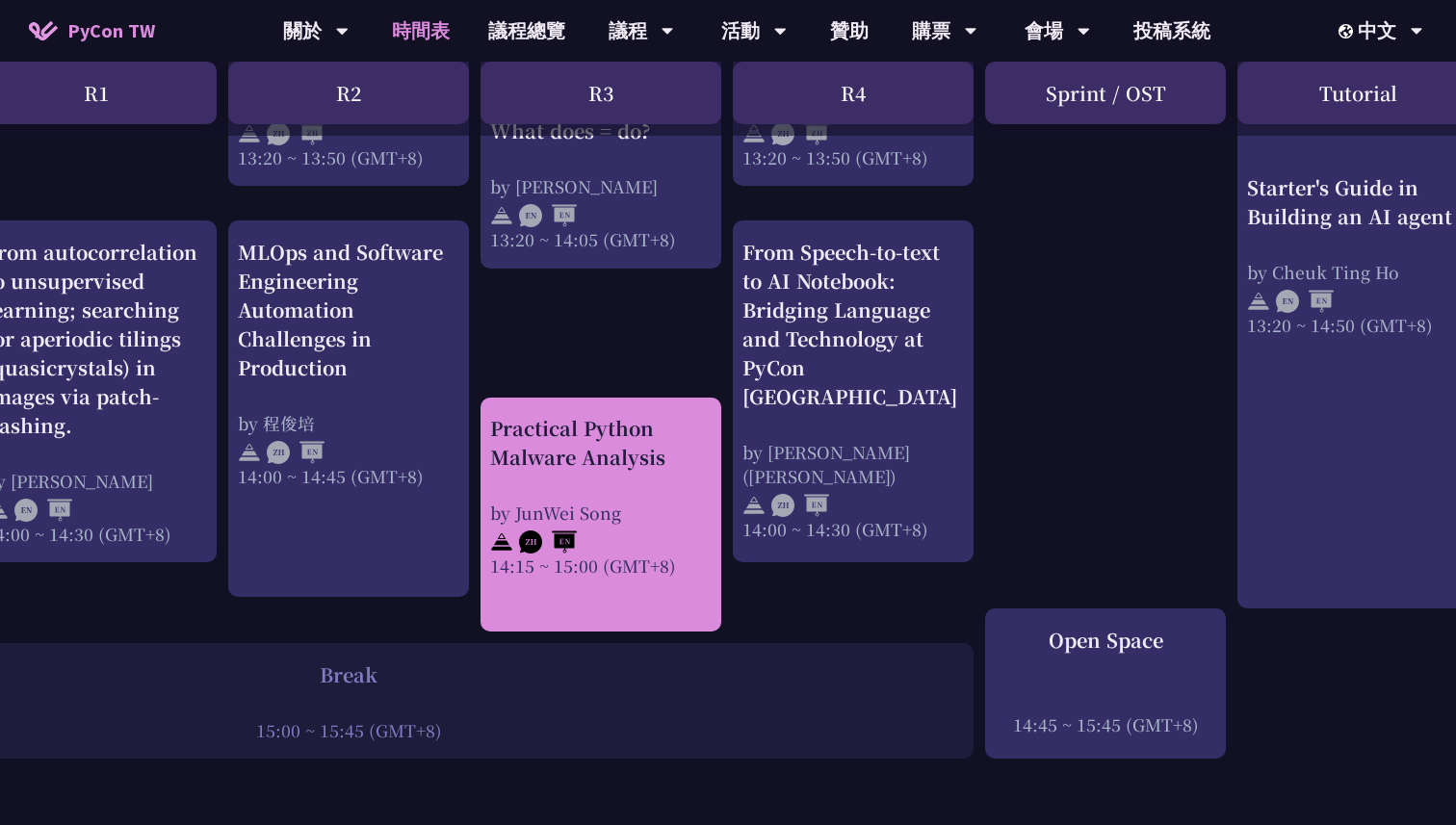
click at [503, 433] on div "Practical Python Malware Analysis" at bounding box center [600, 442] width 221 height 57
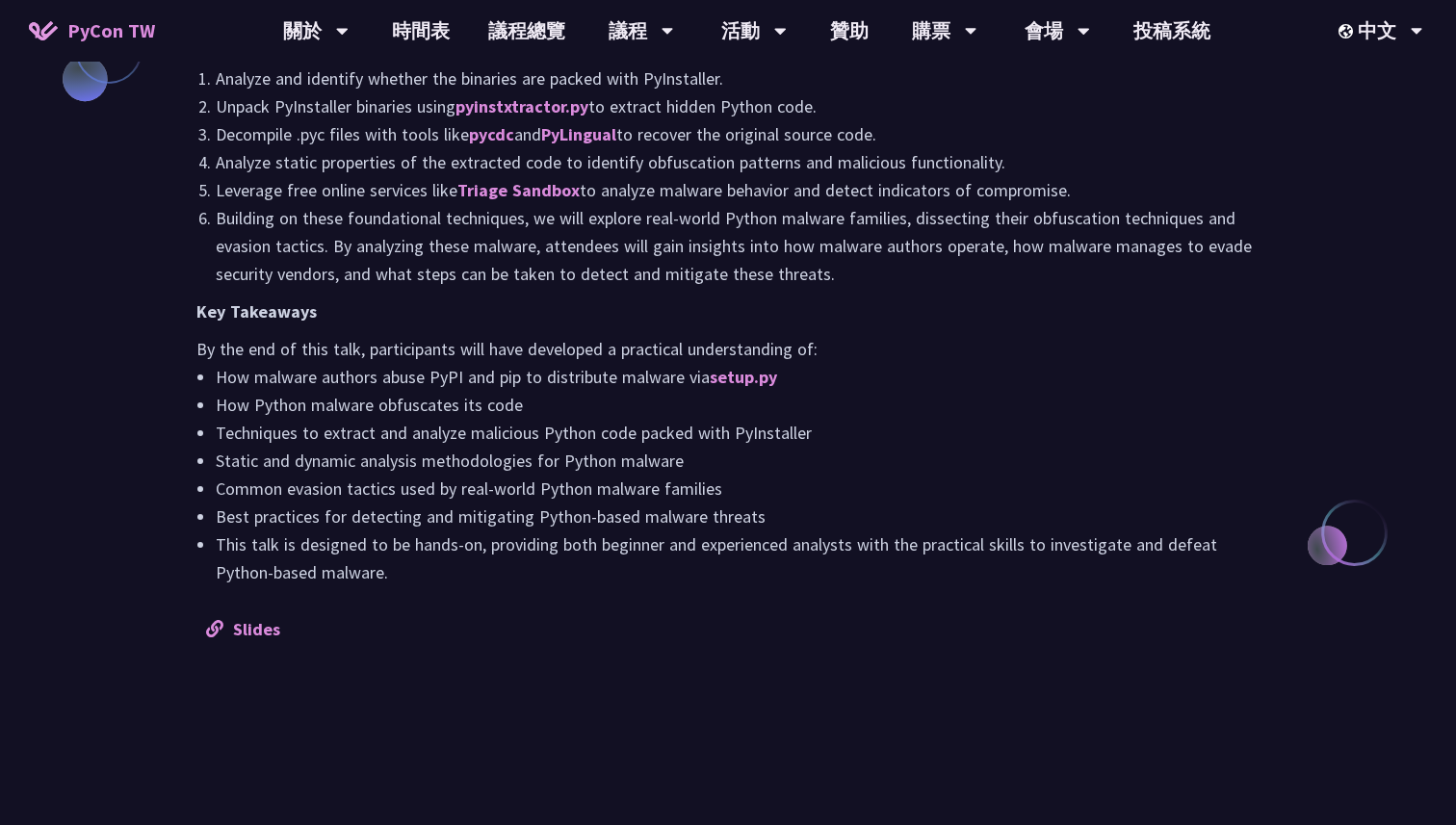
scroll to position [2038, 0]
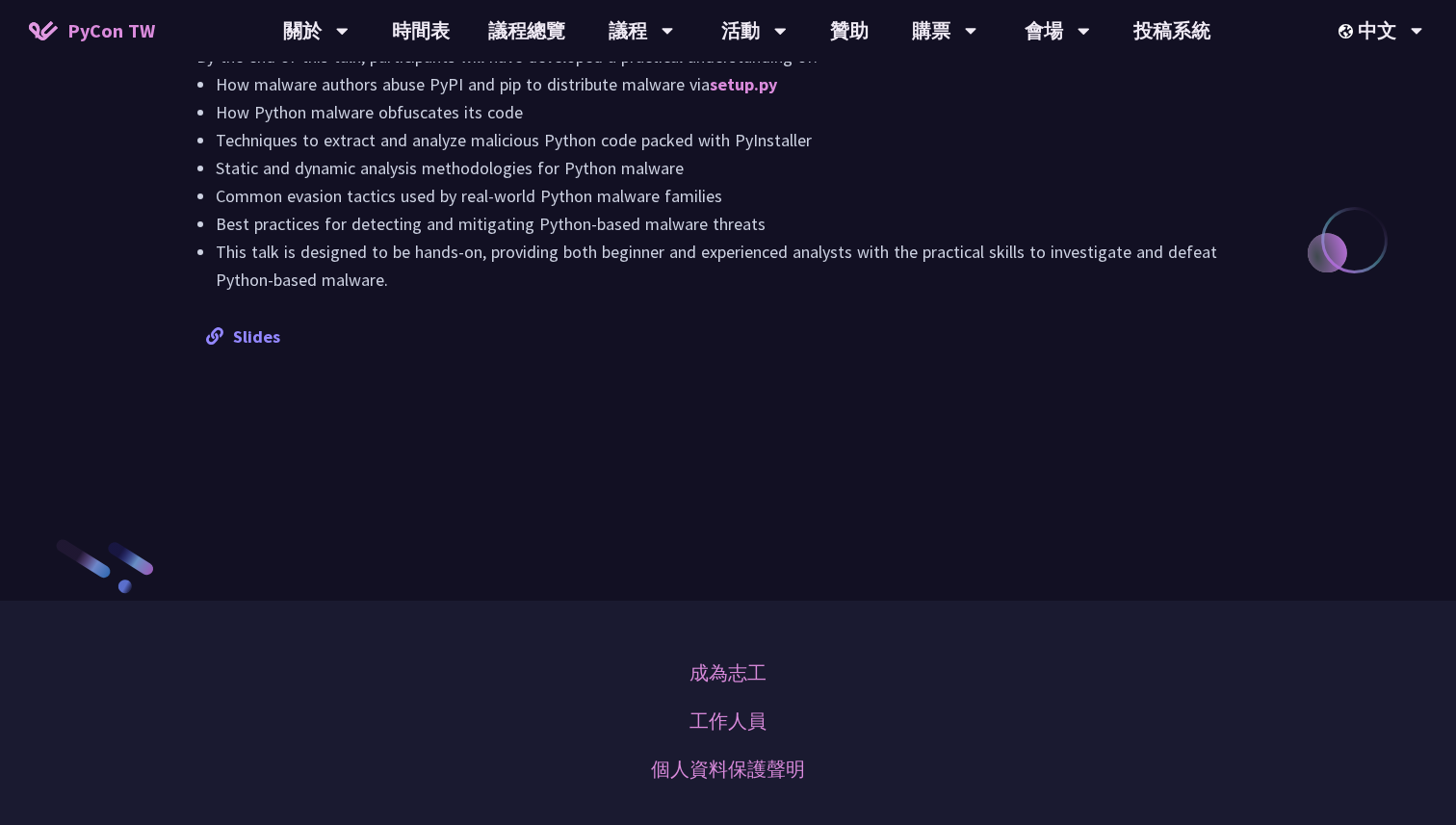
click at [283, 351] on div "Slides" at bounding box center [728, 336] width 1043 height 28
click at [266, 348] on link "Slides" at bounding box center [243, 336] width 74 height 22
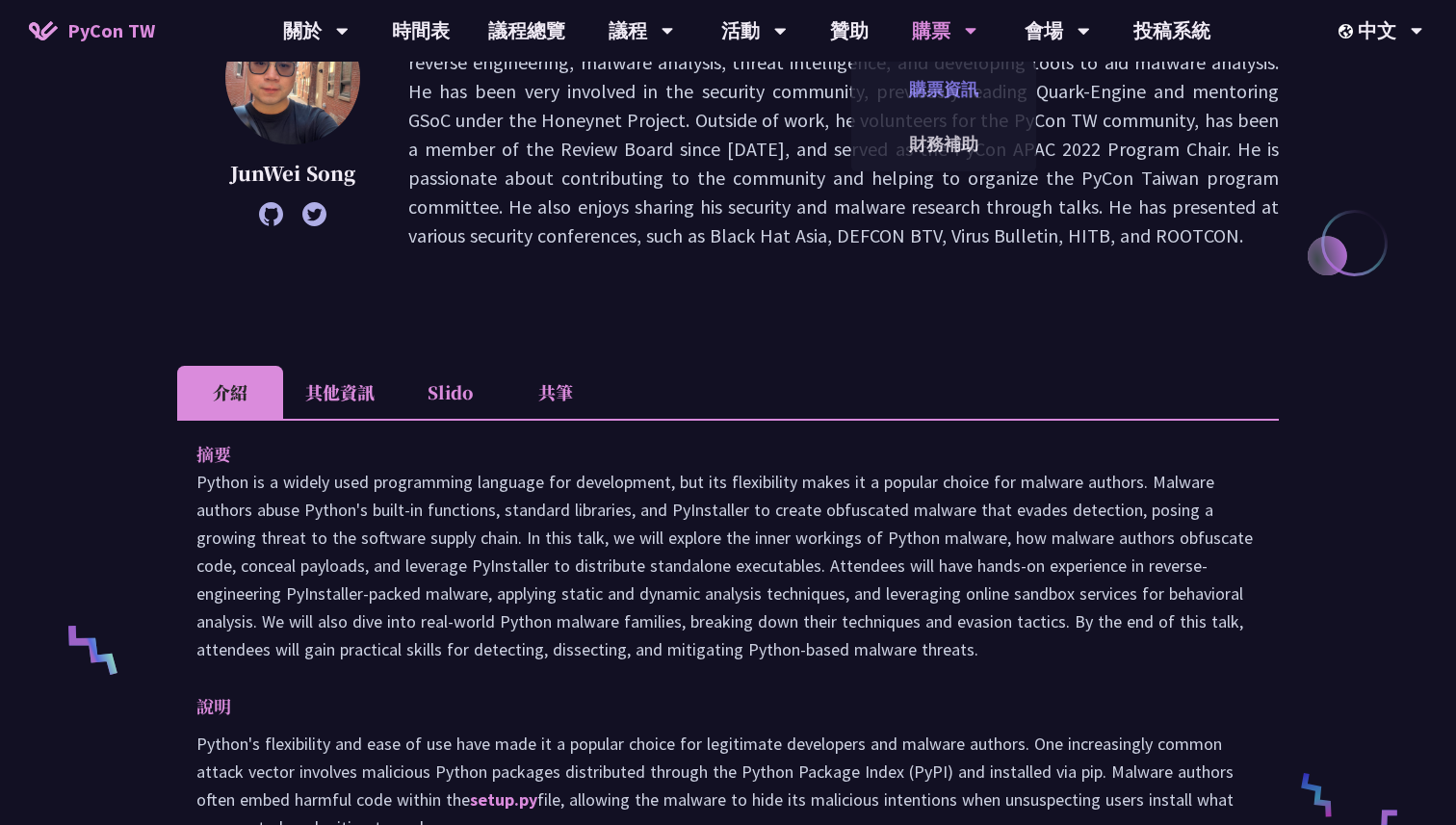
scroll to position [0, 0]
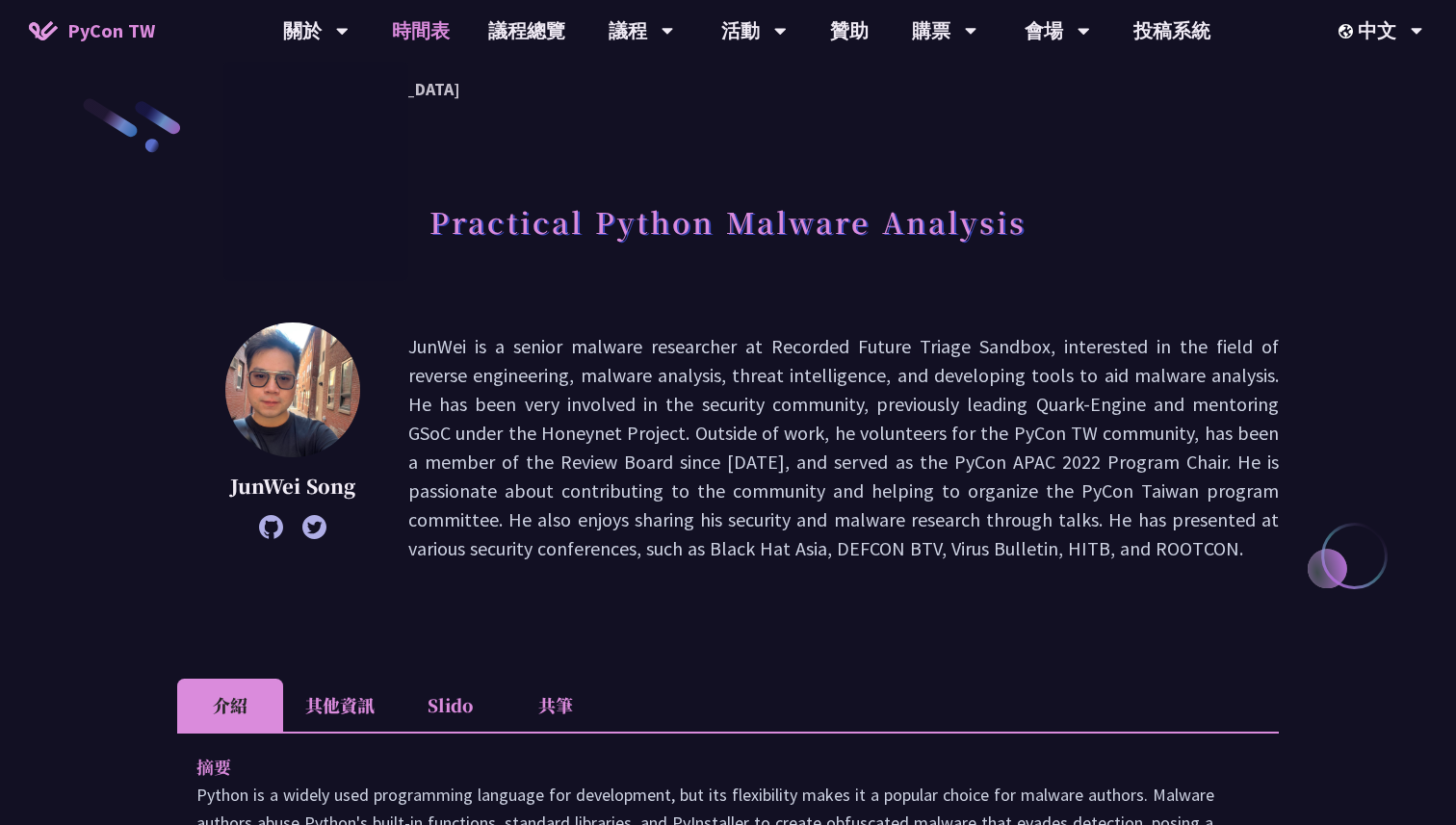
click at [427, 33] on link "時間表" at bounding box center [421, 30] width 96 height 61
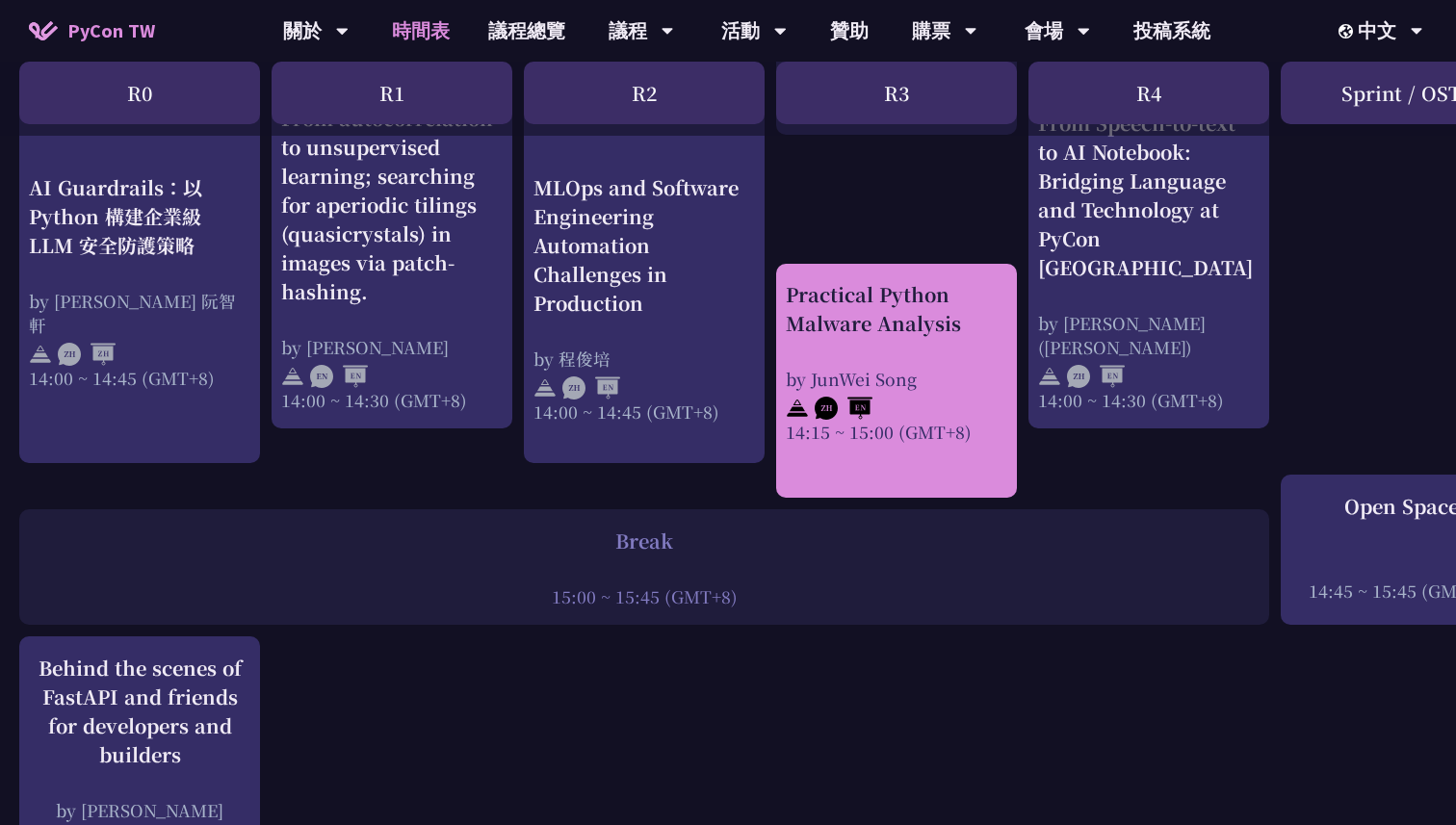
scroll to position [2047, 0]
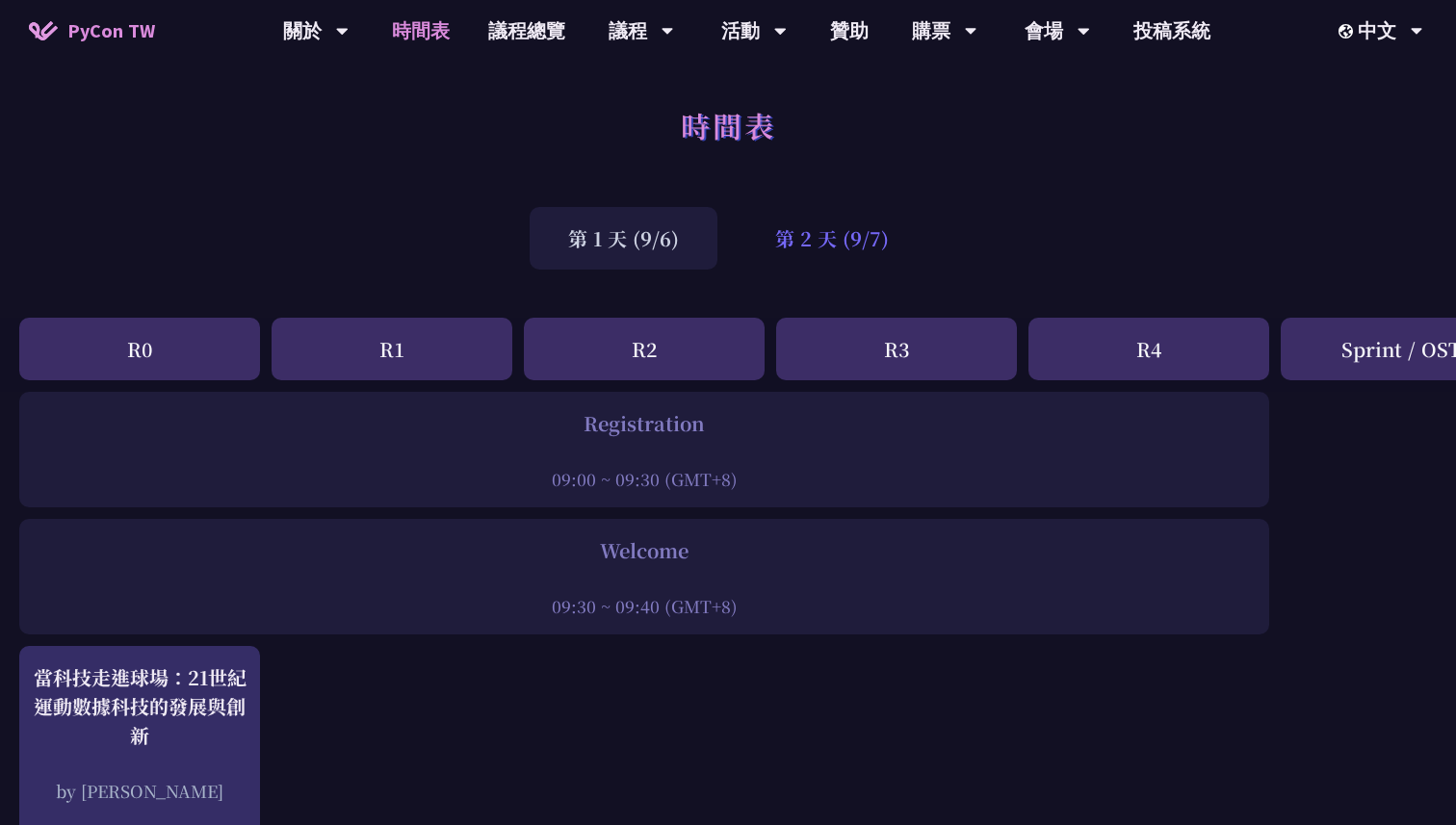
click at [825, 251] on div "第 2 天 (9/7)" at bounding box center [831, 238] width 190 height 62
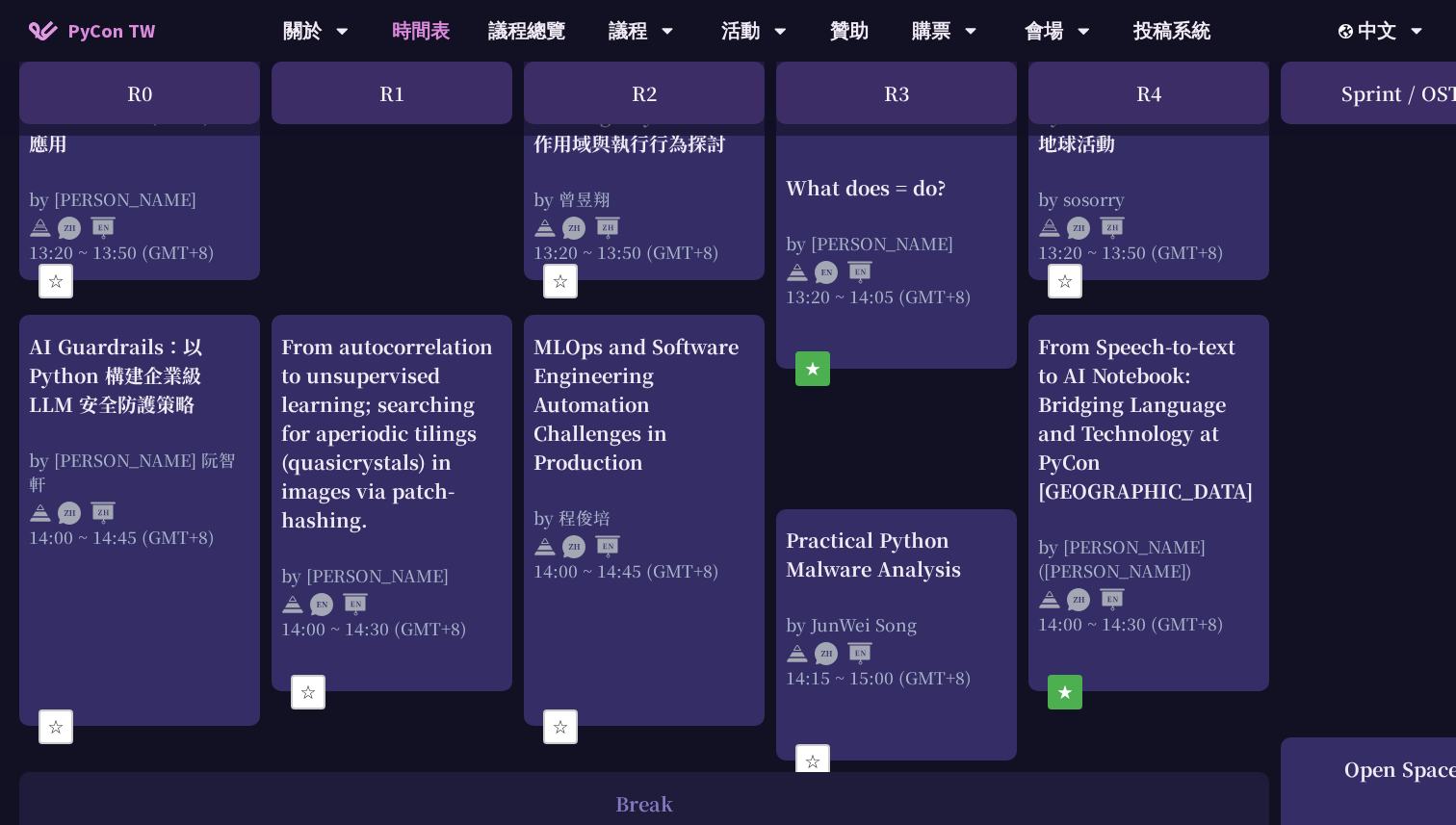
scroll to position [2078, 0]
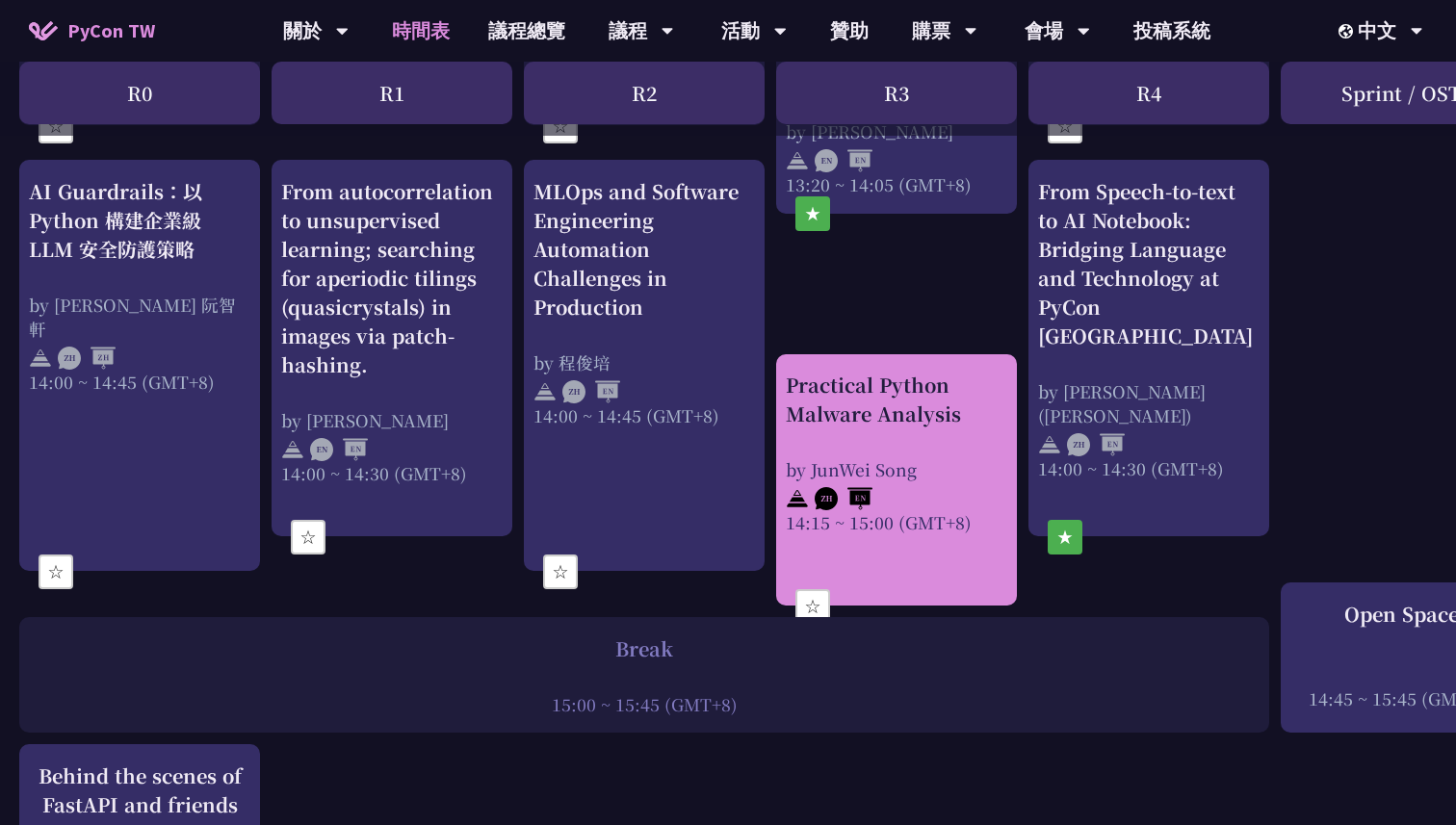
click at [808, 603] on button "☆" at bounding box center [813, 607] width 35 height 35
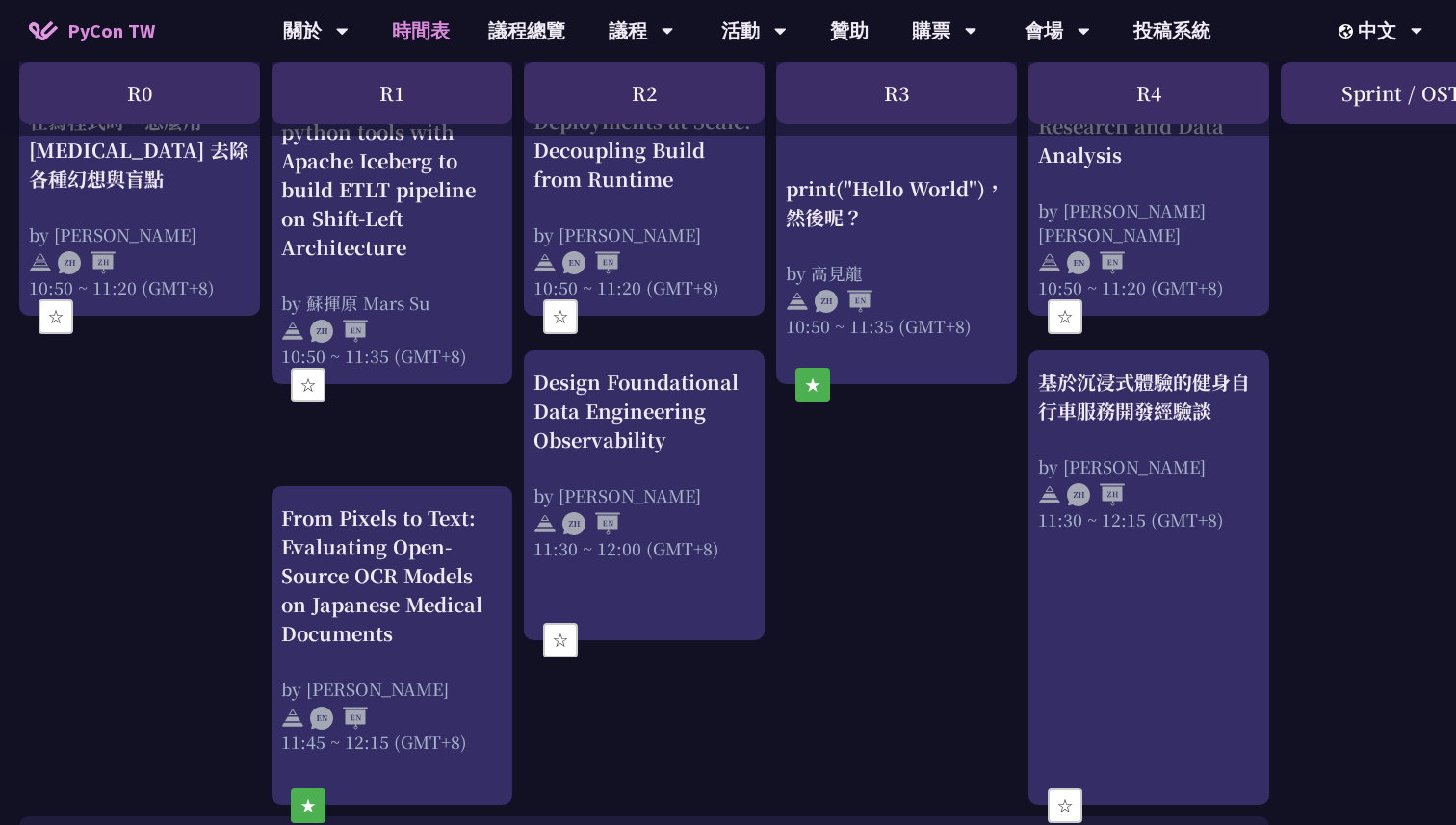
scroll to position [944, 0]
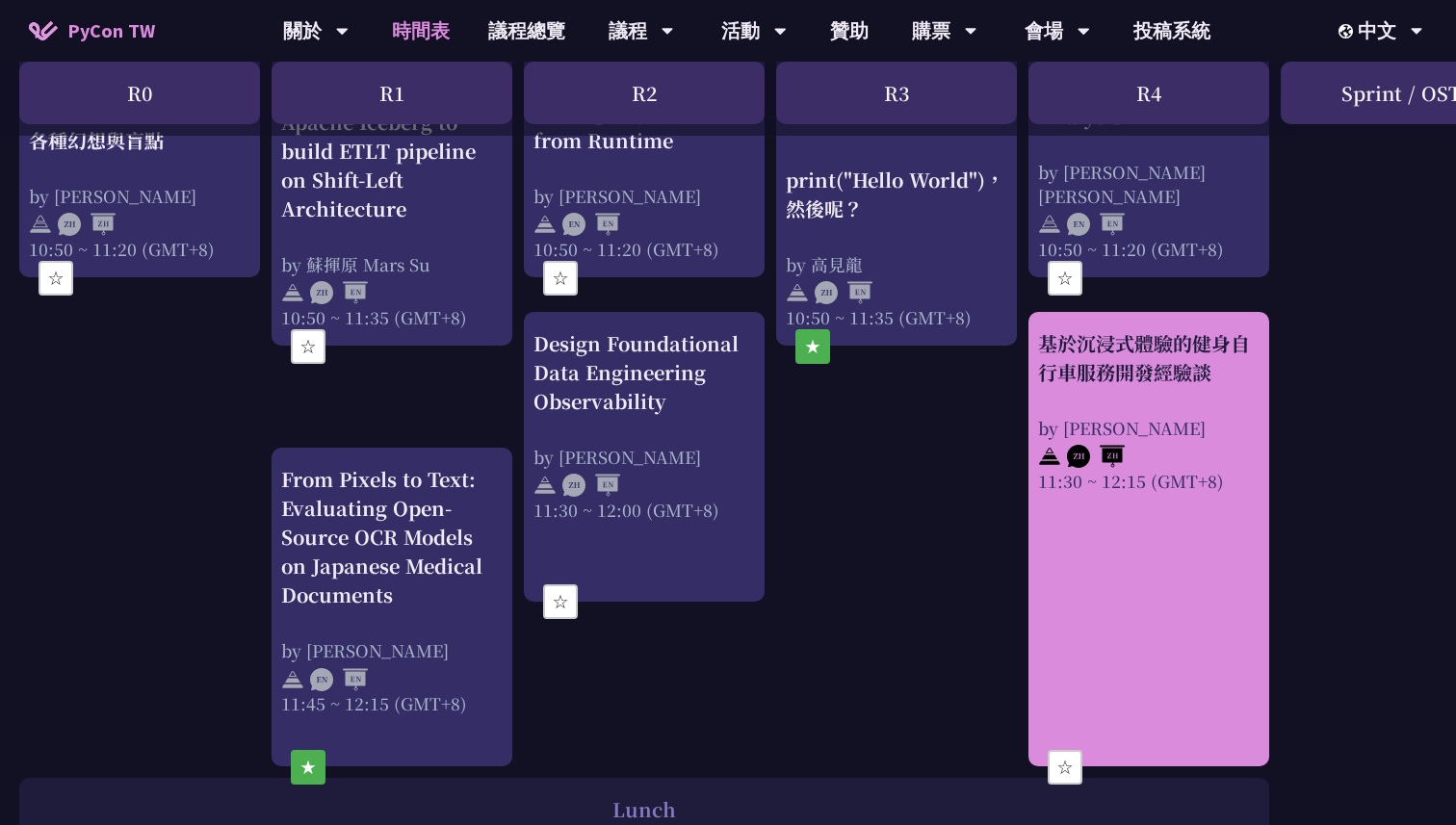
click at [1061, 770] on button "☆" at bounding box center [1065, 768] width 35 height 35
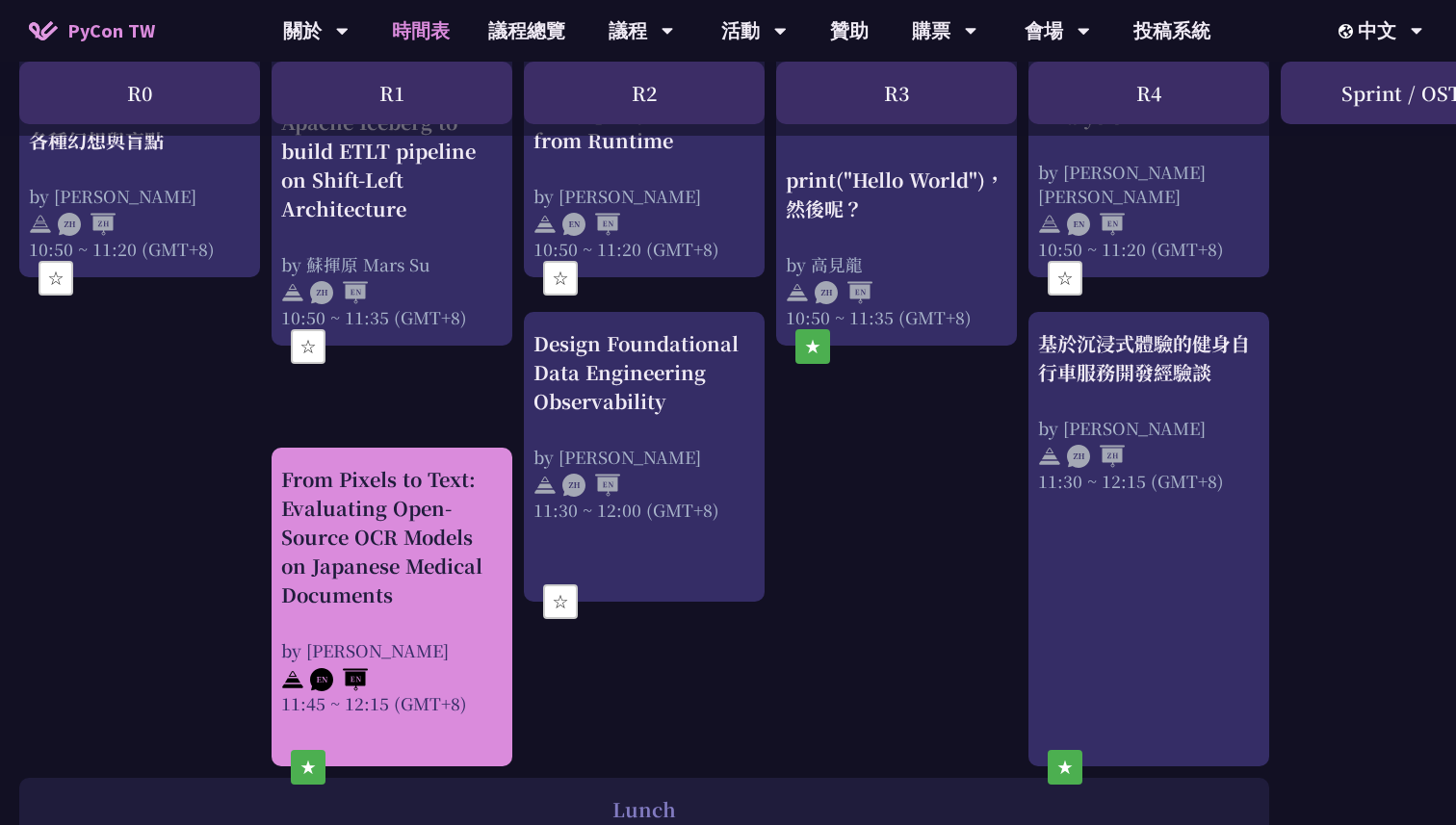
click at [309, 764] on button "★" at bounding box center [308, 768] width 35 height 35
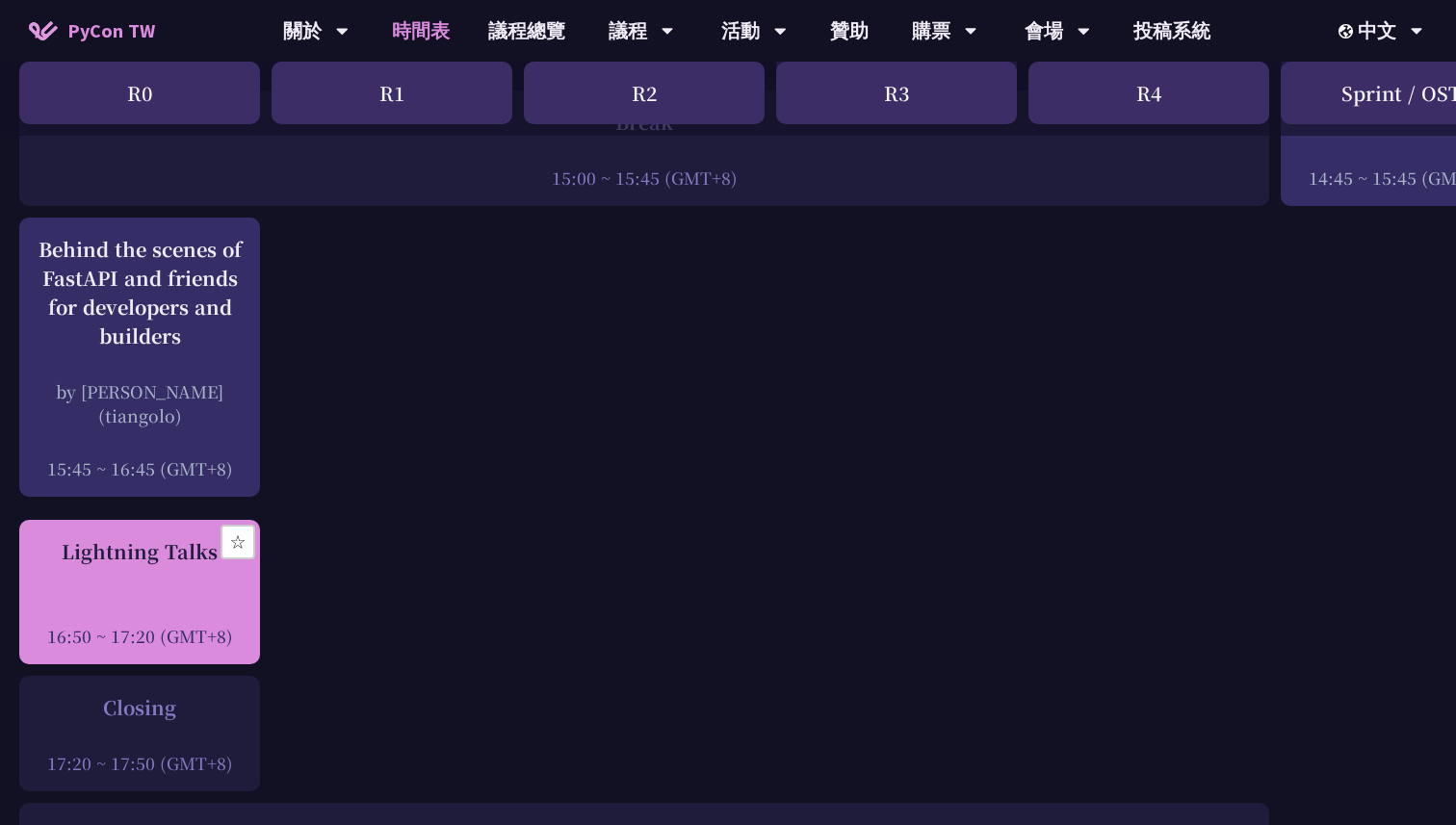
scroll to position [2532, 0]
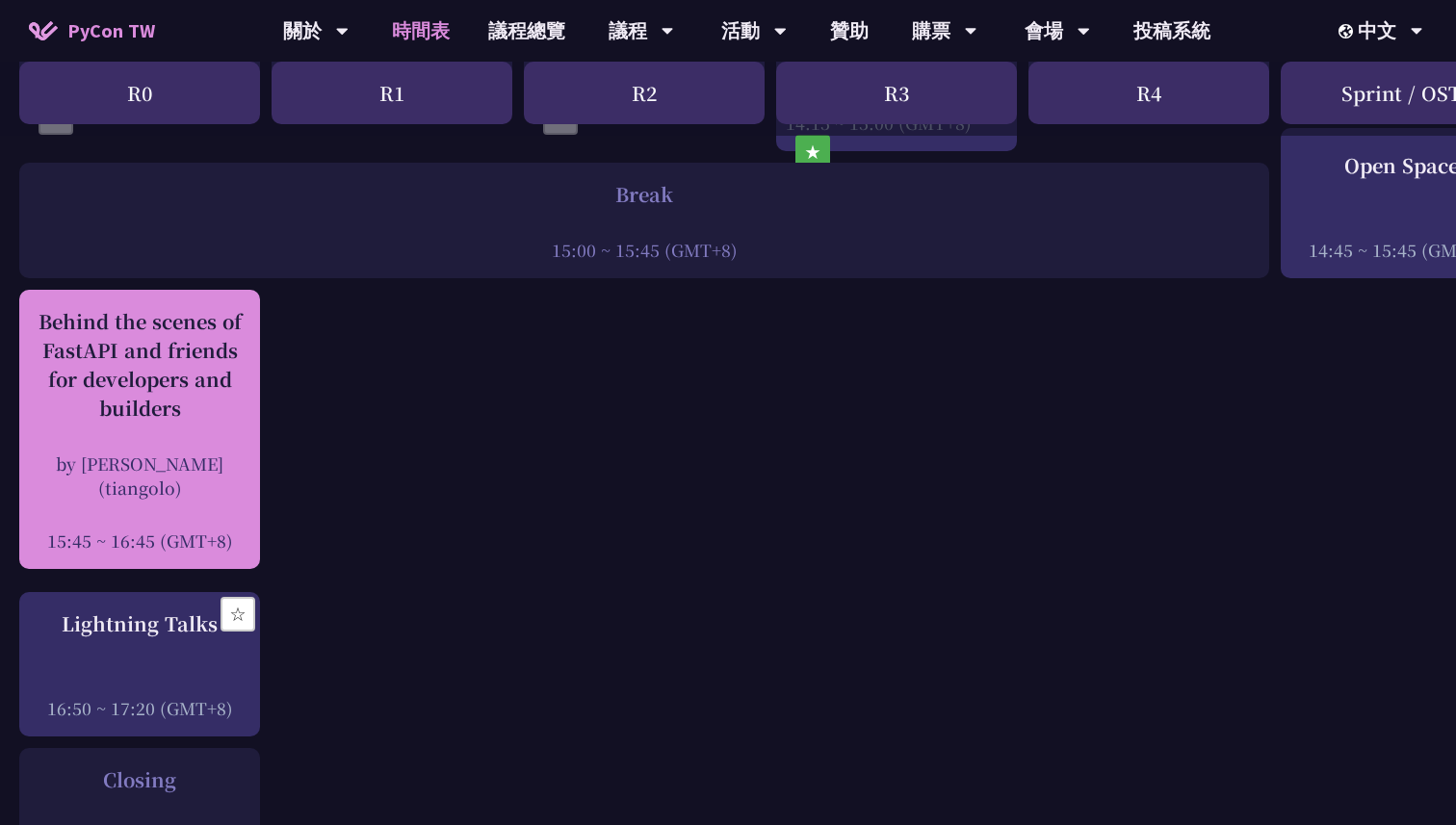
click at [189, 388] on div "Behind the scenes of FastAPI and friends for developers and builders" at bounding box center [140, 364] width 221 height 116
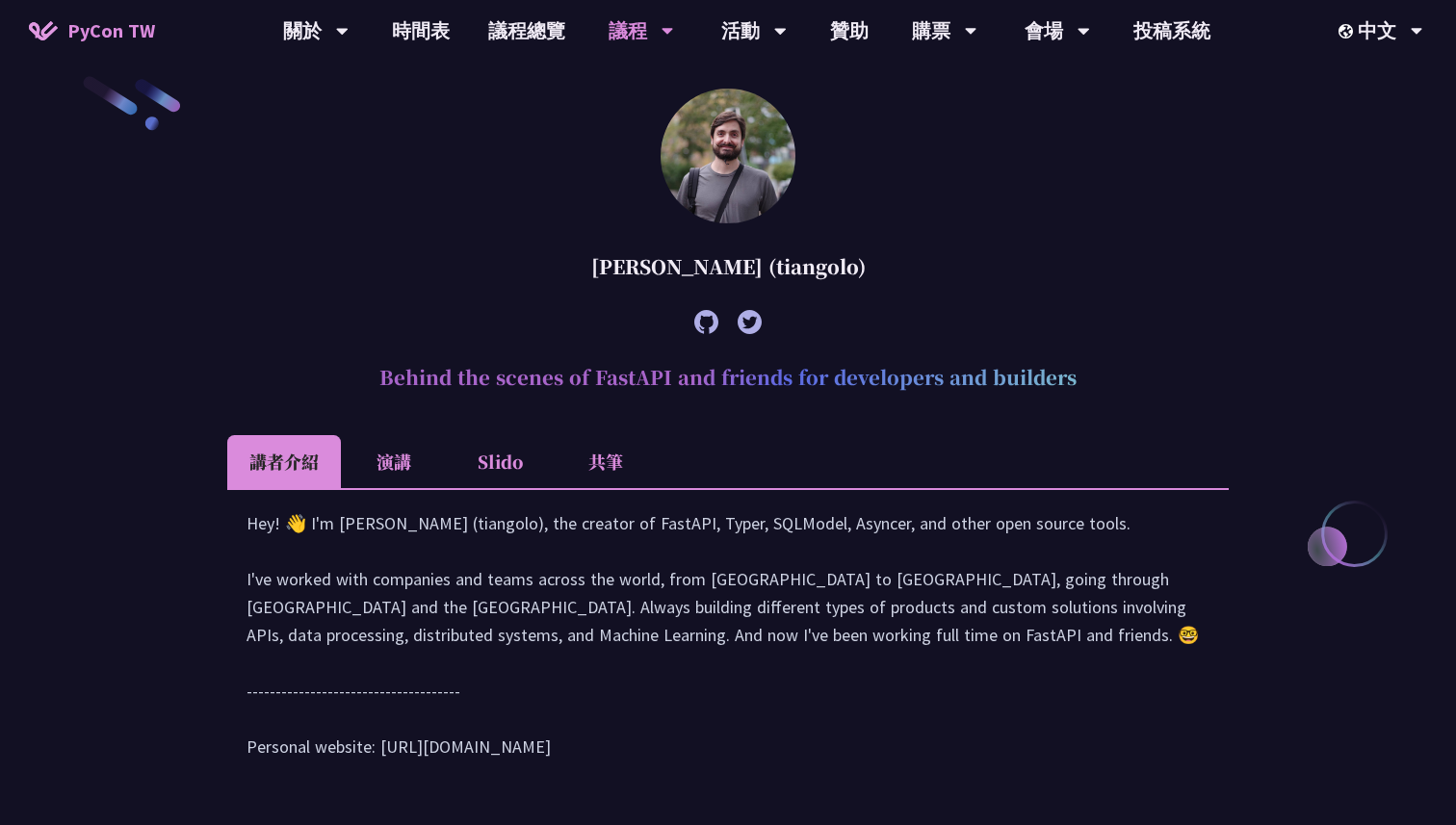
scroll to position [558, 0]
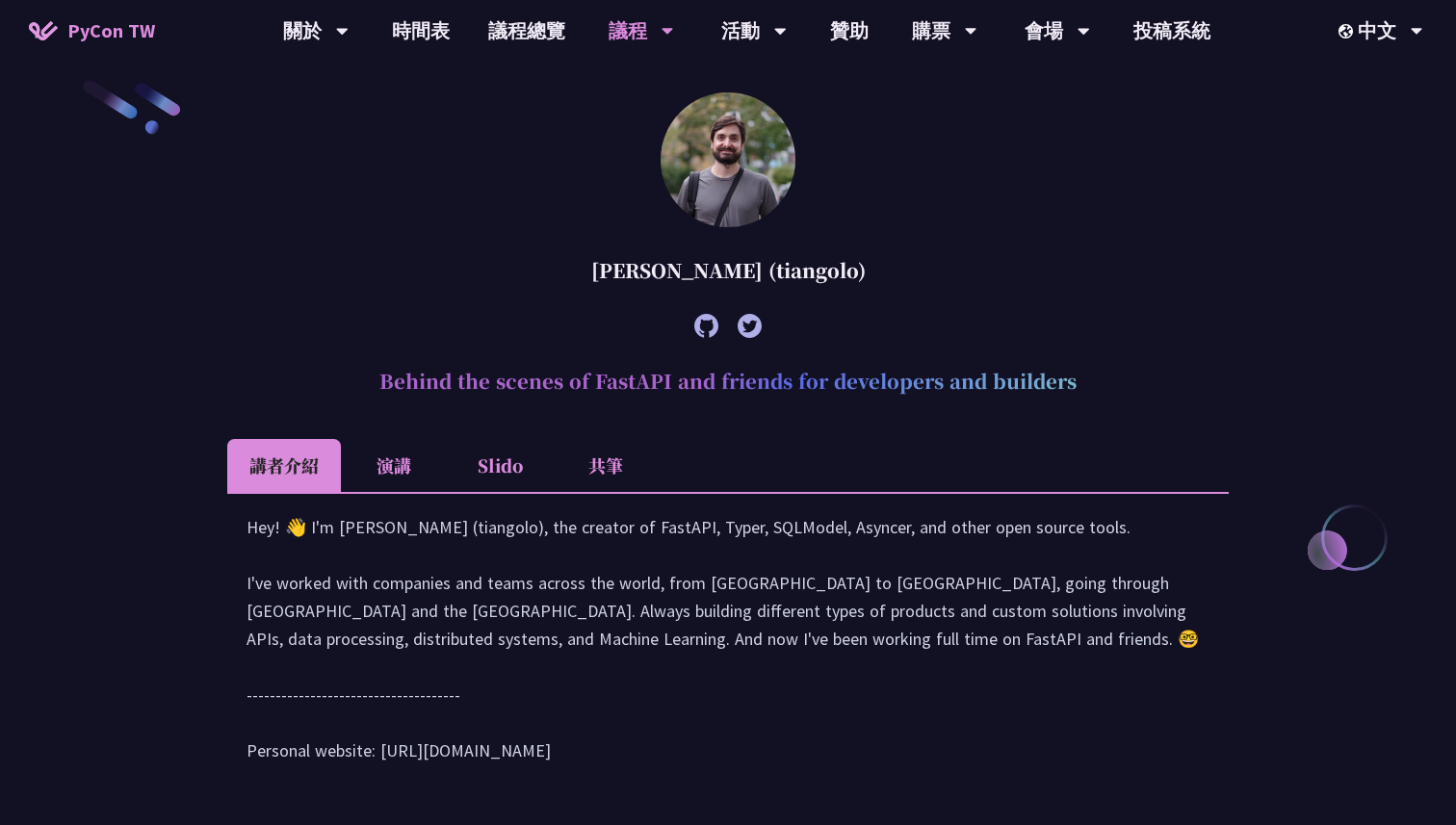
scroll to position [2532, 0]
